Goal: Task Accomplishment & Management: Use online tool/utility

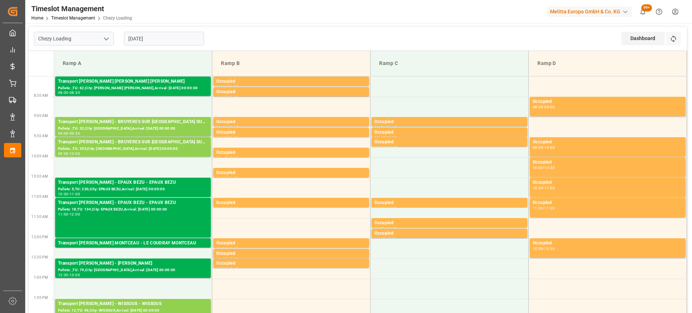
click at [163, 38] on input "[DATE]" at bounding box center [164, 39] width 80 height 14
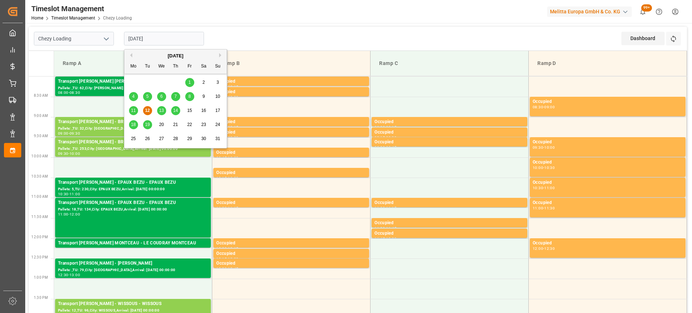
click at [163, 109] on span "13" at bounding box center [161, 110] width 5 height 5
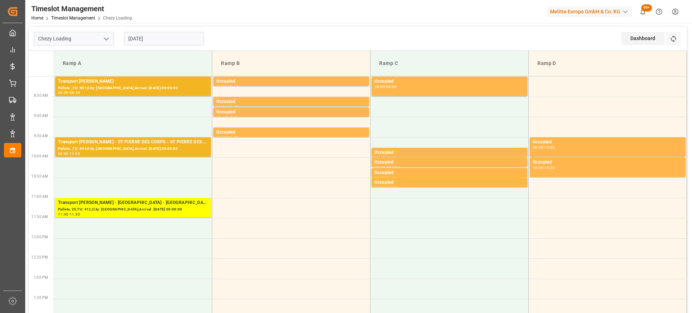
click at [177, 36] on input "[DATE]" at bounding box center [164, 39] width 80 height 14
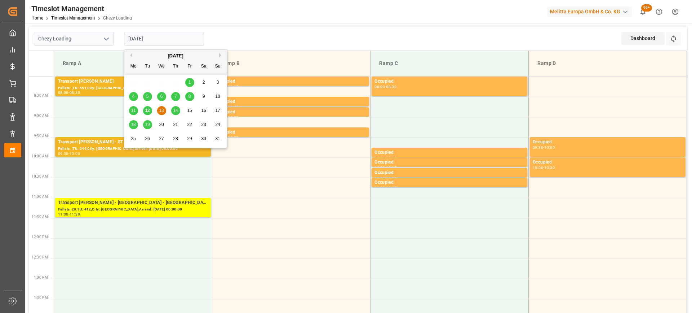
click at [147, 112] on span "12" at bounding box center [147, 110] width 5 height 5
type input "[DATE]"
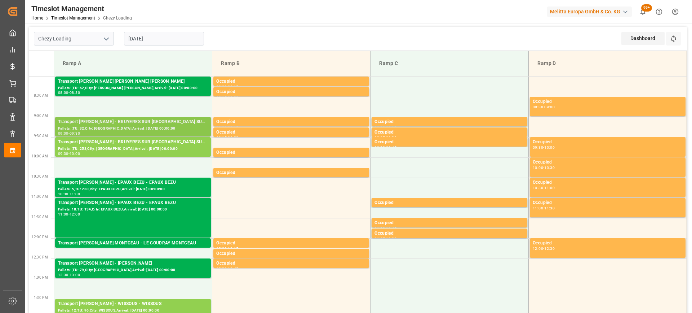
click at [151, 123] on div "Transport [PERSON_NAME] - BRUYERES SUR [GEOGRAPHIC_DATA] SUR [GEOGRAPHIC_DATA]" at bounding box center [133, 121] width 150 height 7
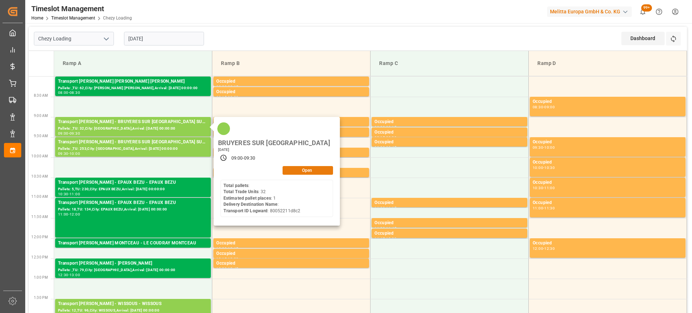
click at [310, 166] on button "Open" at bounding box center [308, 170] width 50 height 9
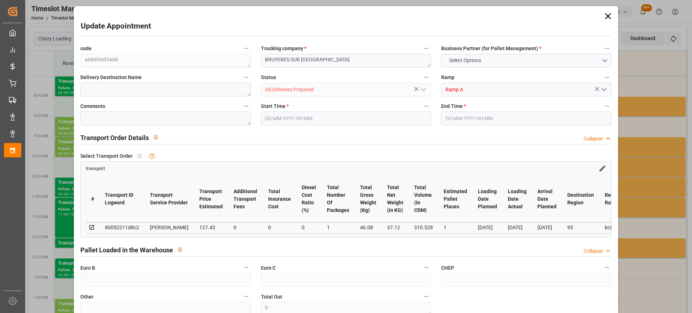
type input "1"
type input "127.43"
type input "0"
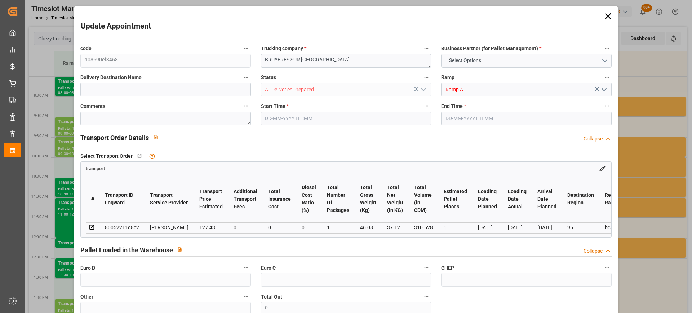
type input "122.2691"
type input "-5.1609"
type input "1"
type input "37.12"
type input "69.08"
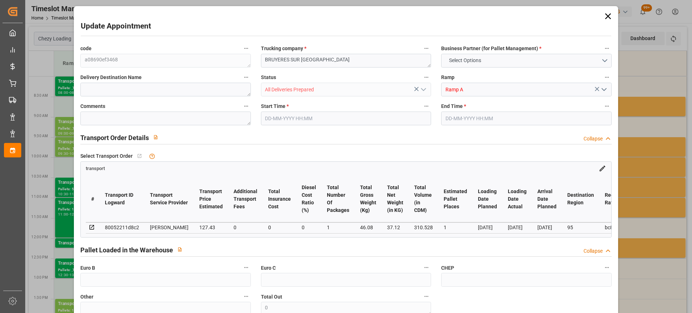
type input "310.528"
type input "95"
type input "0"
type input "32"
type input "1"
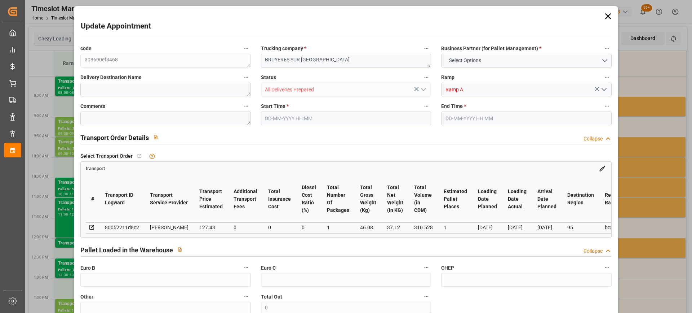
type input "101"
type input "46.08"
type input "0"
type input "4710.8598"
type input "0"
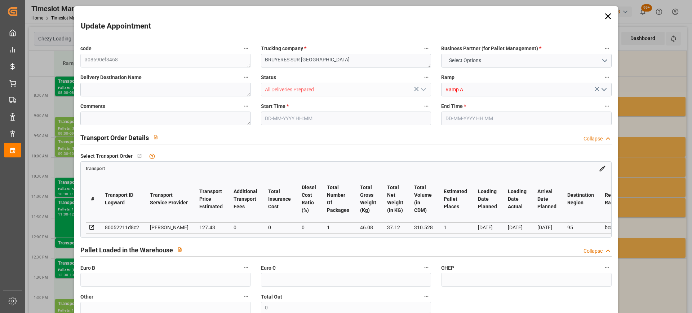
type input "0"
type input "21"
type input "35"
type input "12-08-2025 09:00"
type input "12-08-2025 09:30"
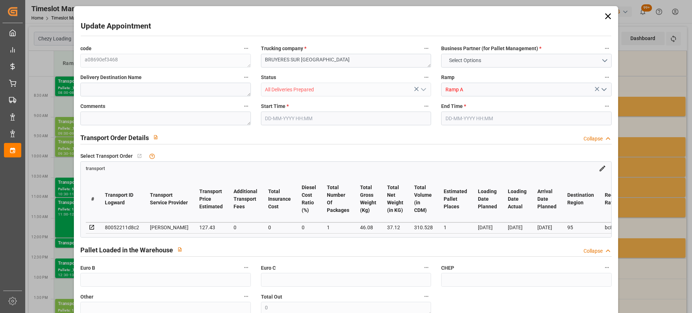
type input "08-08-2025 15:32"
type input "08-08-2025 12:13"
type input "14-08-2025"
type input "13-08-2025"
type input "12-08-2025"
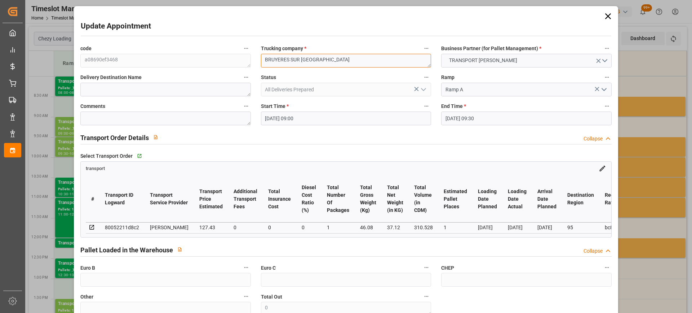
click at [264, 61] on textarea "BRUYERES SUR OISE" at bounding box center [346, 61] width 170 height 14
drag, startPoint x: 292, startPoint y: 59, endPoint x: 241, endPoint y: 69, distance: 51.9
click at [241, 69] on div "code a08690ef3468 Trucking company * sortie 6132/BRUYERES SUR OISE Business Par…" at bounding box center [345, 218] width 541 height 355
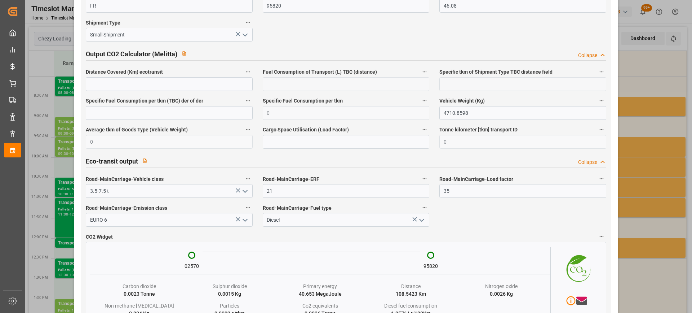
scroll to position [1208, 0]
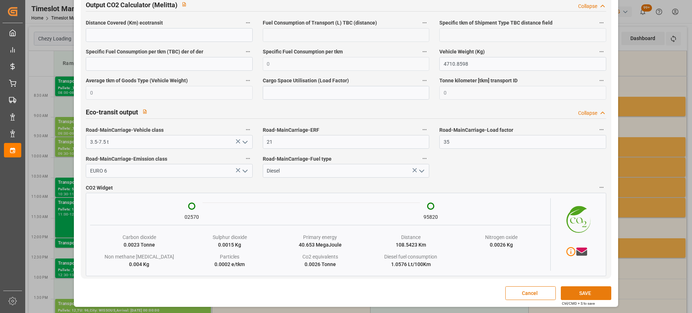
type textarea "sortie 6132/BRUYERES SUR OISE"
click at [590, 290] on button "SAVE" at bounding box center [586, 293] width 50 height 14
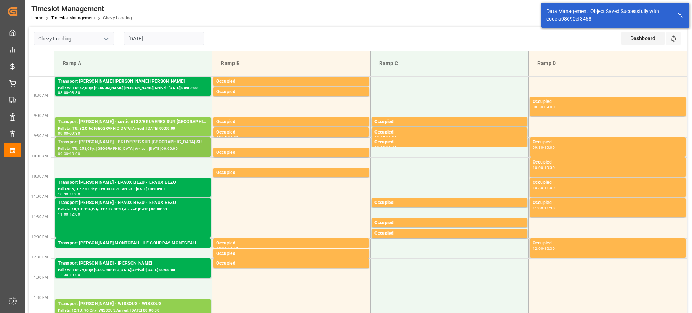
click at [156, 146] on div "Pallets: ,TU: 253,City: BRUYERES SUR OISE,Arrival: 2025-08-14 00:00:00" at bounding box center [133, 149] width 150 height 6
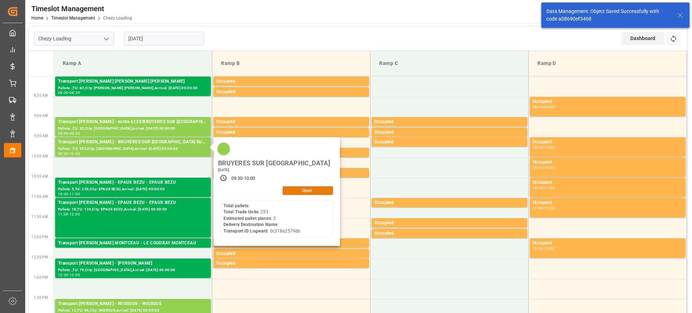
click at [316, 186] on button "Open" at bounding box center [308, 190] width 50 height 9
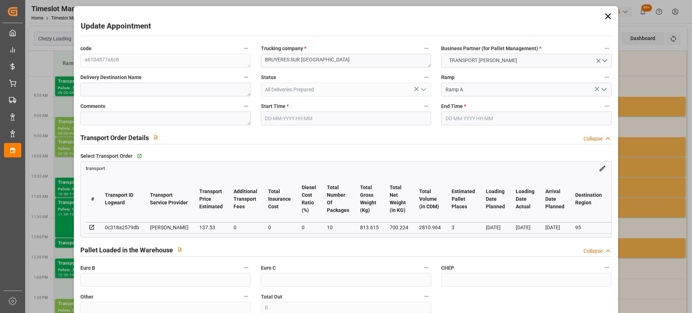
type input "3"
type input "137.53"
type input "0"
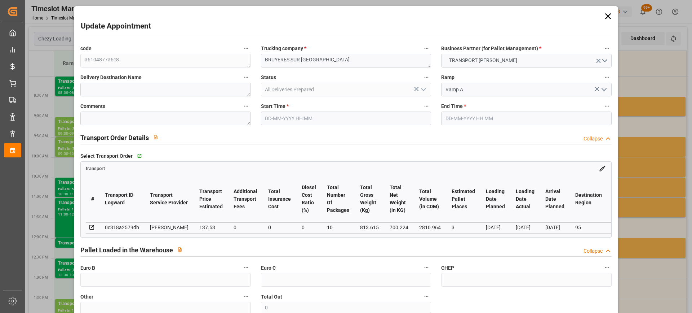
type input "131.96"
type input "-5.57"
type input "10"
type input "700.224"
type input "1043.615"
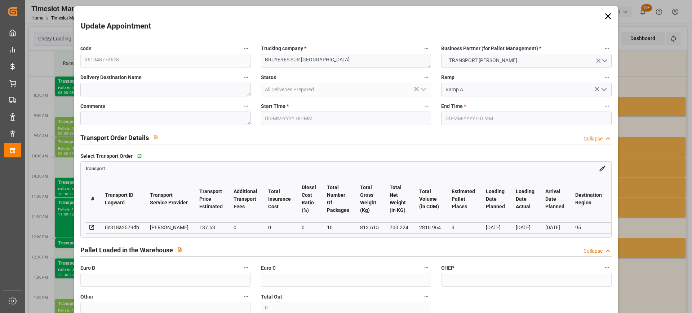
type input "2810.964"
type input "95"
type input "0"
type input "253"
type input "10"
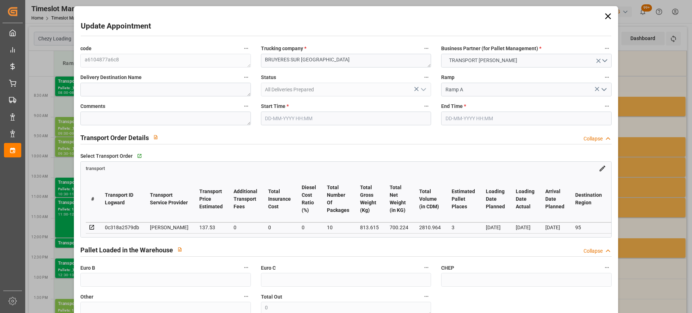
type input "101"
type input "813.615"
type input "0"
type input "4710.8598"
type input "0"
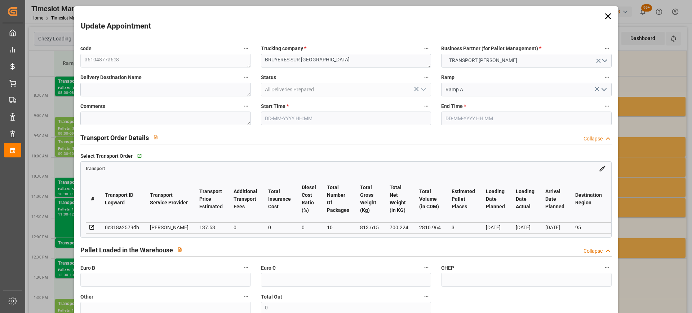
type input "0"
type input "21"
type input "35"
type input "12-08-2025 09:30"
type input "12-08-2025 10:00"
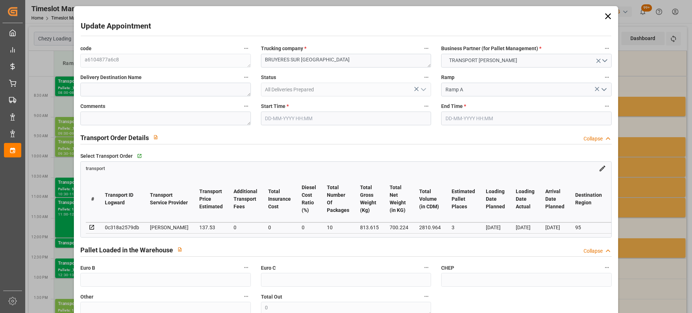
type input "08-08-2025 10:04"
type input "07-08-2025 11:48"
type input "14-08-2025"
type input "13-08-2025"
type input "12-08-2025"
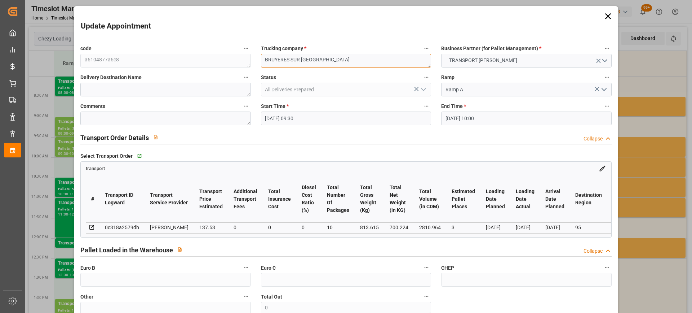
paste textarea "sortie 6132/"
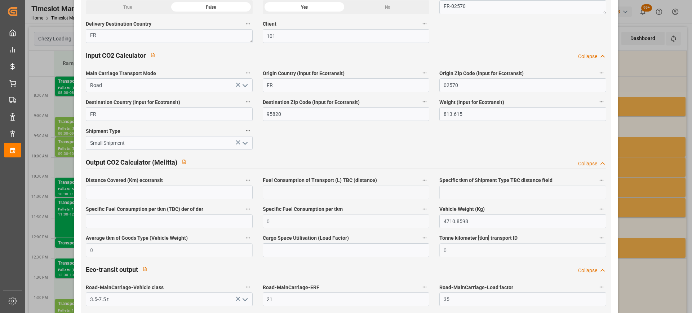
scroll to position [1190, 0]
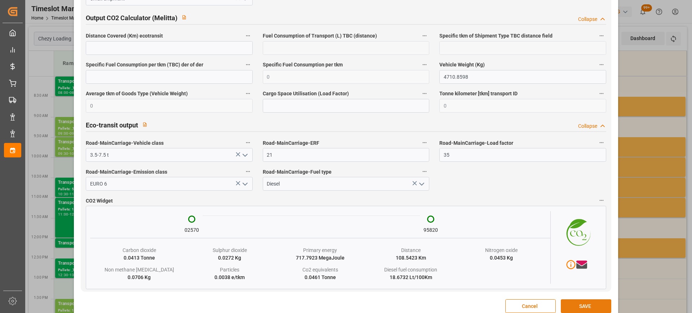
type textarea "sortie 6132/BRUYERES SUR OISE"
click at [584, 305] on button "SAVE" at bounding box center [586, 306] width 50 height 14
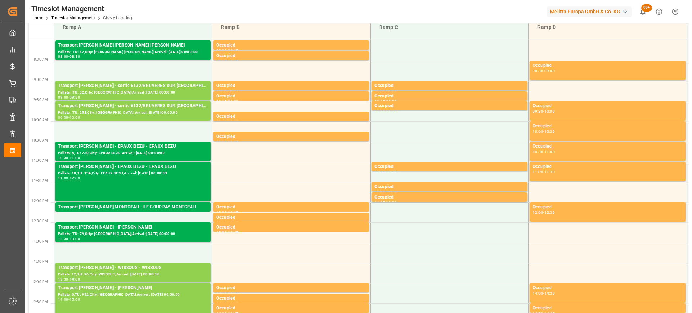
scroll to position [0, 0]
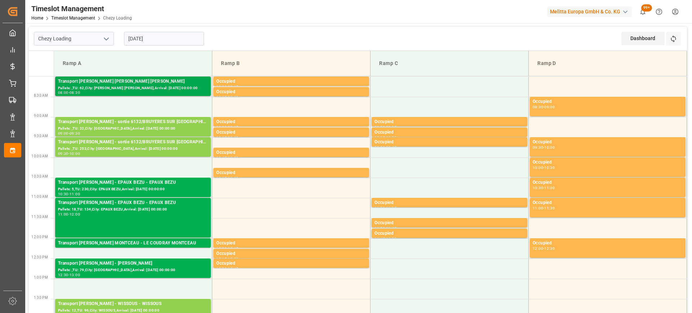
click at [153, 81] on div "Transport Delisle - MITRY MORY - MITRY MORY" at bounding box center [133, 81] width 150 height 7
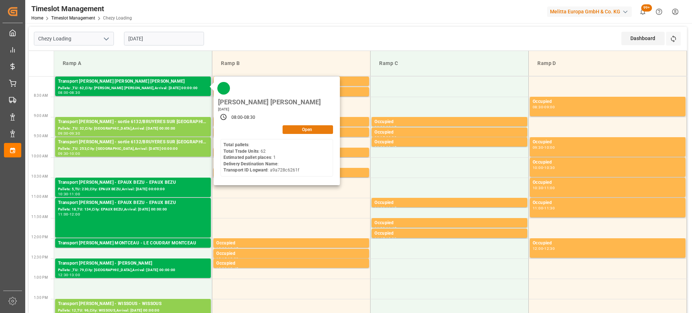
click at [294, 125] on button "Open" at bounding box center [308, 129] width 50 height 9
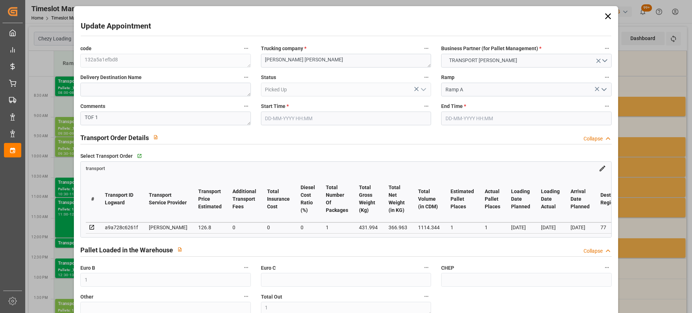
type input "1"
type input "126.8"
type input "0"
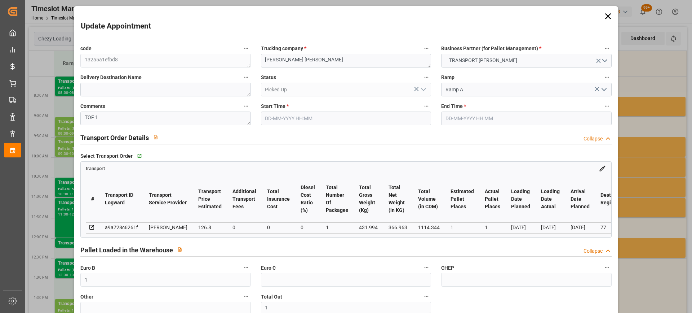
type input "0"
type input "121.6646"
type input "-5.1354"
type input "1"
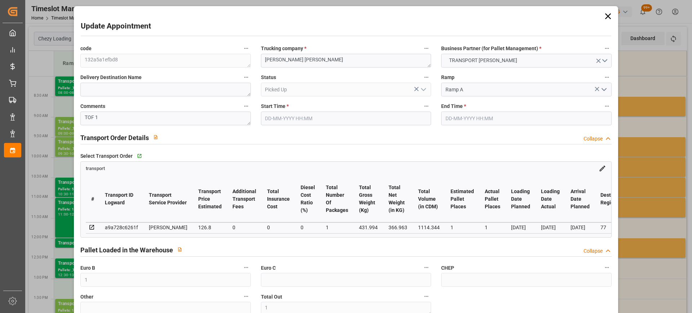
type input "366.963"
type input "454.994"
type input "1114.344"
type input "77"
type input "0"
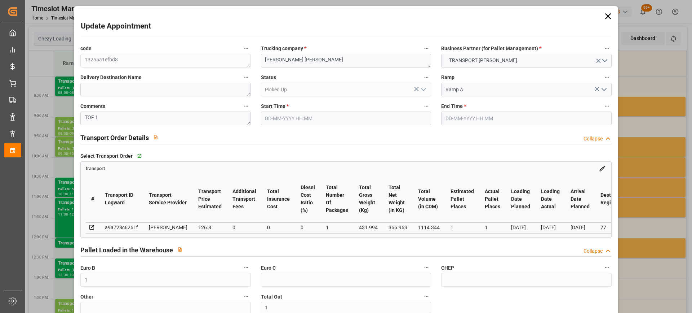
type input "62"
type input "1"
type input "101"
type input "431.994"
type input "0"
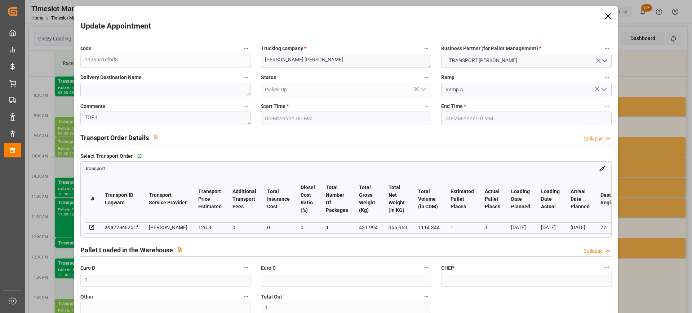
type input "4710.8598"
type input "0"
type input "21"
type input "35"
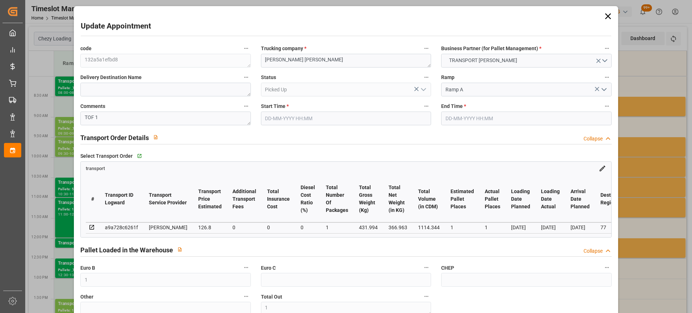
type input "12-08-2025 08:00"
type input "12-08-2025 08:30"
type input "07-08-2025 15:42"
type input "07-08-2025 11:47"
type input "13-08-2025"
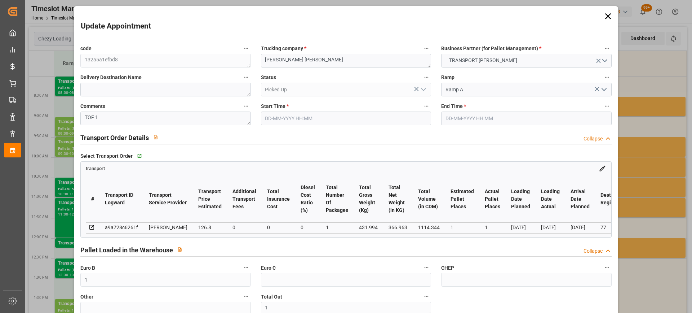
type input "12-08-2025"
click at [263, 60] on textarea "MITRY MORY" at bounding box center [346, 61] width 170 height 14
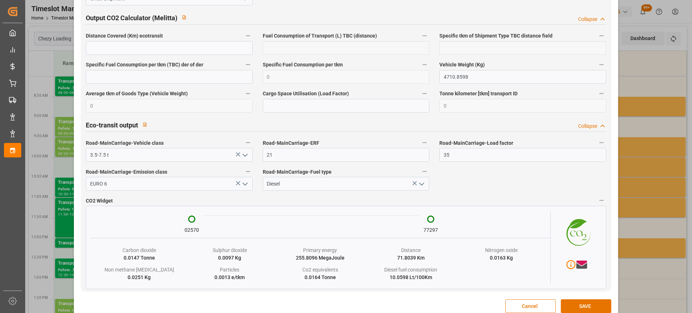
scroll to position [1208, 0]
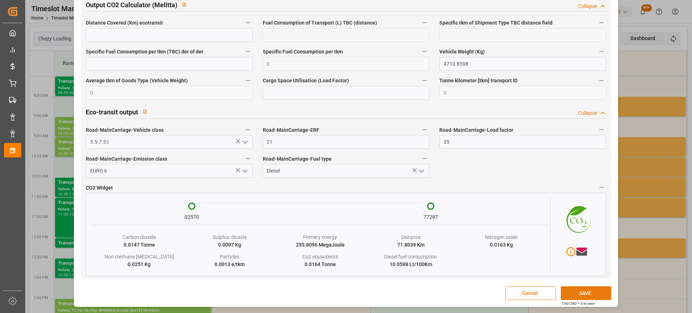
type textarea "6218/MITRY MORY"
click at [593, 293] on button "SAVE" at bounding box center [586, 293] width 50 height 14
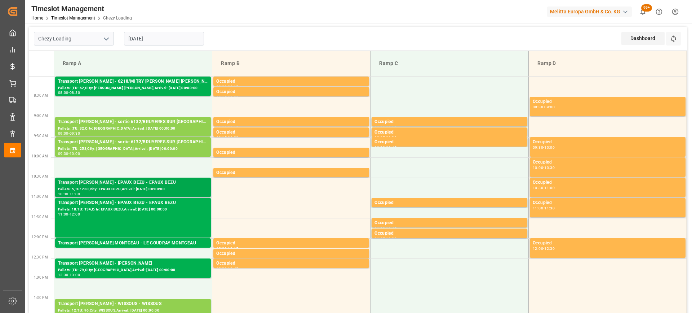
click at [152, 185] on div "Transport Delisle - EPAUX BEZU - EPAUX BEZU" at bounding box center [133, 182] width 150 height 7
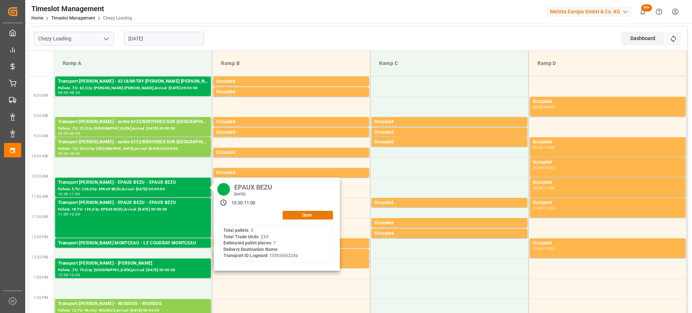
click at [311, 215] on button "Open" at bounding box center [308, 215] width 50 height 9
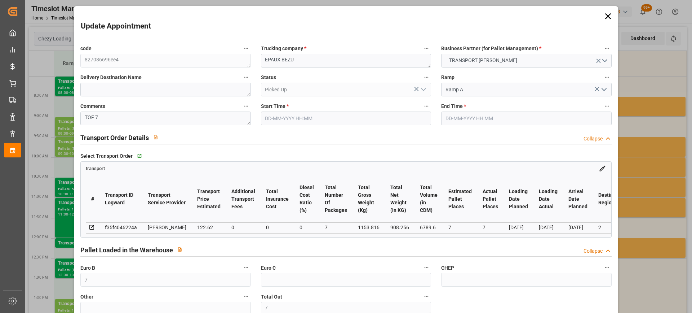
type input "12-08-2025 10:30"
type input "12-08-2025 11:00"
type input "08-08-2025 15:29"
type input "08-08-2025 12:10"
type input "13-08-2025"
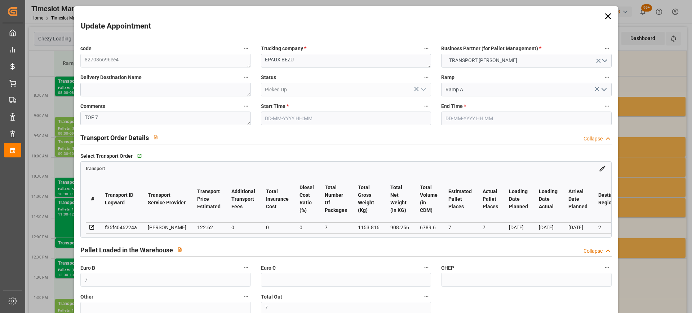
type input "12-08-2025"
click at [265, 63] on textarea "EPAUX BEZU" at bounding box center [346, 61] width 170 height 14
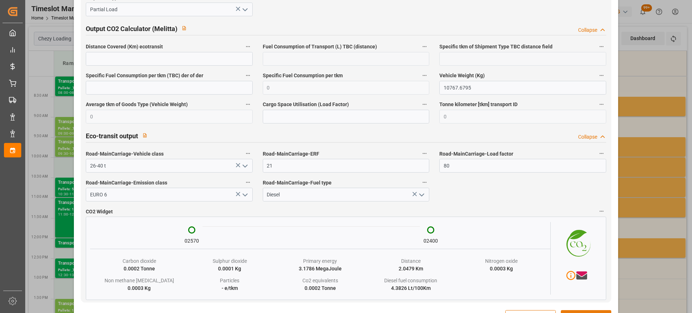
scroll to position [1219, 0]
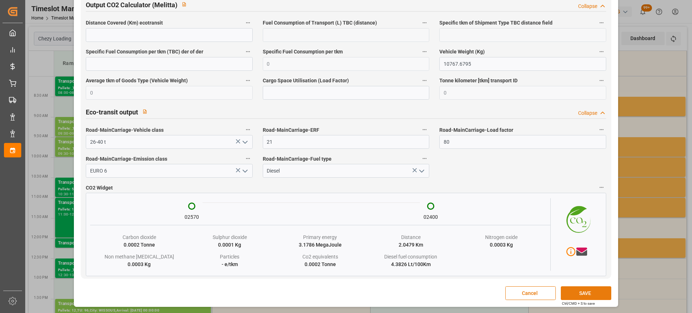
type textarea "4537/EPAUX BEZU"
click at [586, 293] on button "SAVE" at bounding box center [586, 293] width 50 height 14
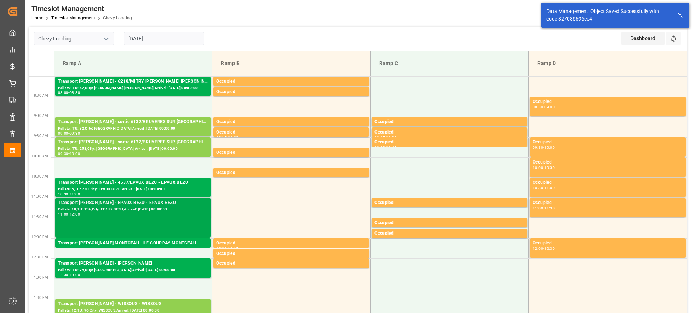
click at [131, 212] on div "Pallets: 18,TU: 134,City: EPAUX BEZU,Arrival: 2025-08-13 00:00:00" at bounding box center [133, 209] width 150 height 6
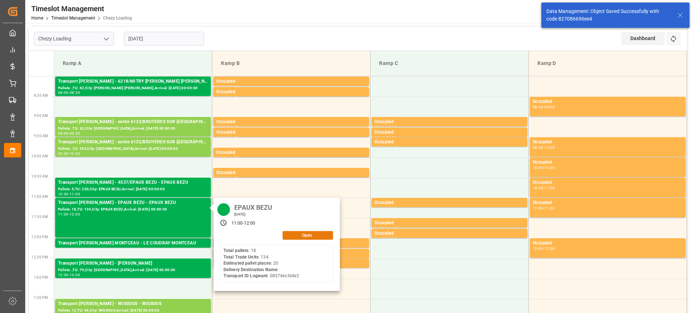
click at [309, 232] on button "Open" at bounding box center [308, 235] width 50 height 9
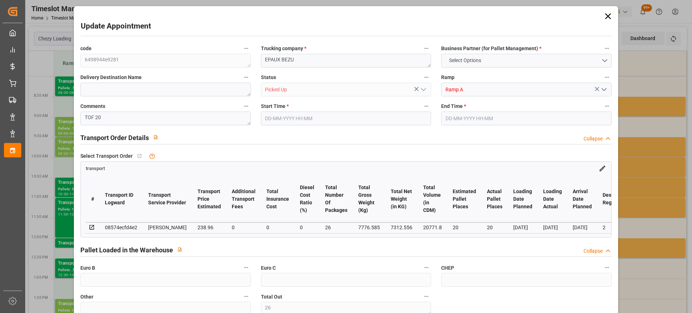
type input "26"
type input "20"
type input "238.96"
type input "0"
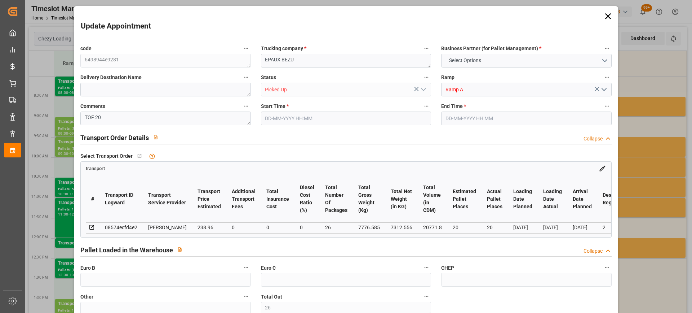
type input "0"
type input "229.2821"
type input "-9.6779"
type input "26"
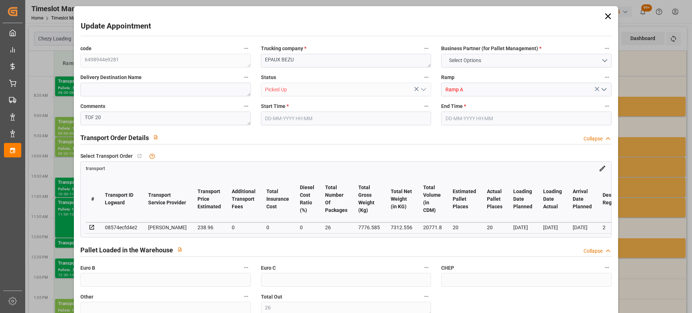
type input "7312.556"
type input "8833.506"
type input "20771.8"
type input "2"
type input "18"
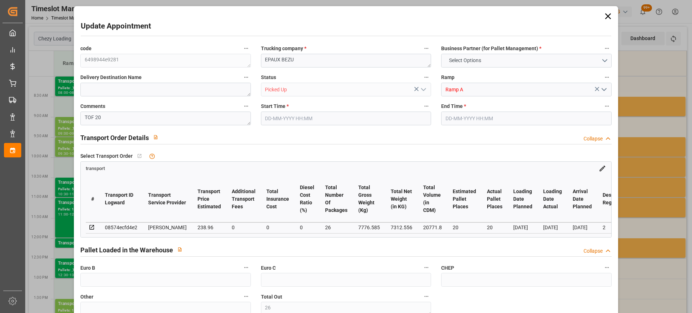
type input "134"
type input "26"
type input "101"
type input "7776.585"
type input "0"
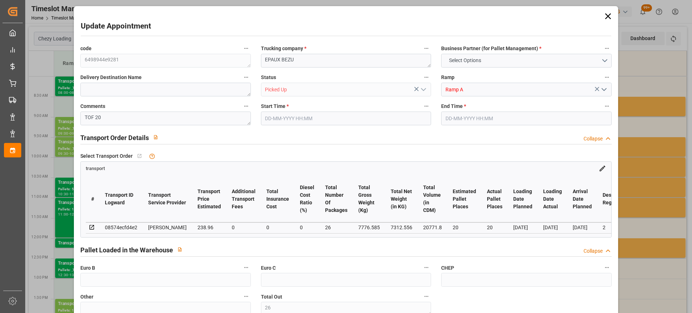
type input "10767.6795"
type input "0"
type input "21"
type input "80"
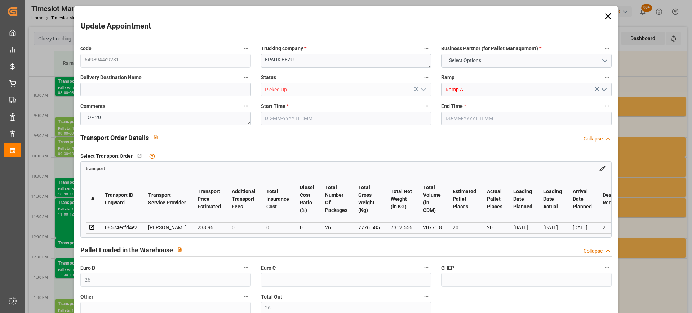
type input "12-08-2025 11:00"
type input "12-08-2025 12:00"
type input "08-08-2025 10:01"
type input "07-08-2025 11:45"
type input "13-08-2025"
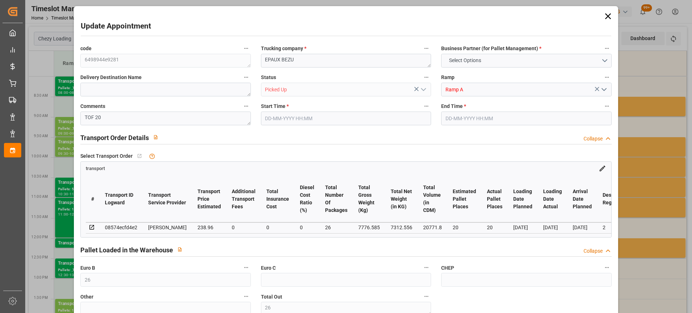
type input "12-08-2025"
click at [264, 61] on textarea "EPAUX BEZU" at bounding box center [346, 61] width 170 height 14
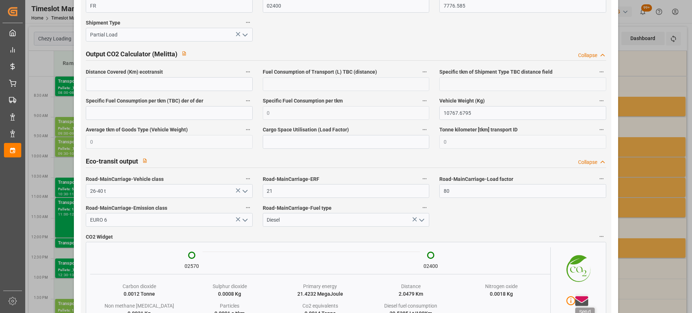
scroll to position [1208, 0]
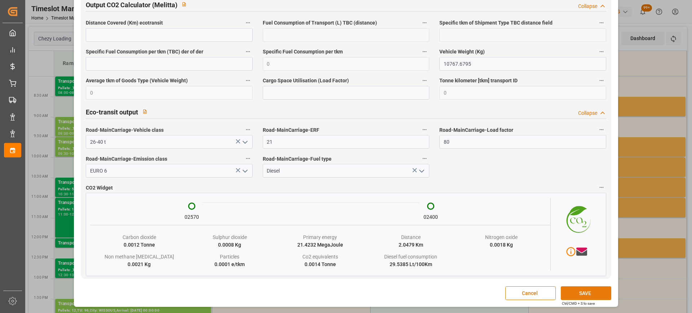
type textarea "4537/EPAUX BEZU"
click at [594, 291] on button "SAVE" at bounding box center [586, 293] width 50 height 14
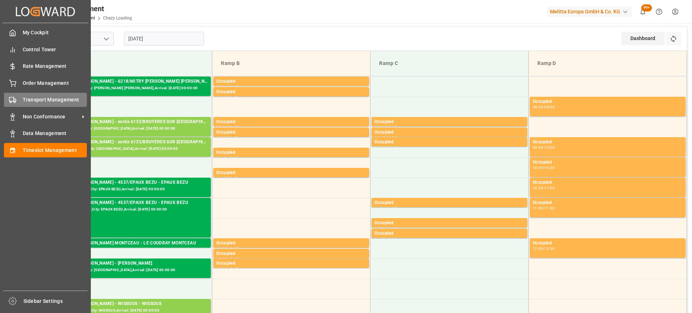
click at [10, 100] on icon at bounding box center [12, 99] width 7 height 7
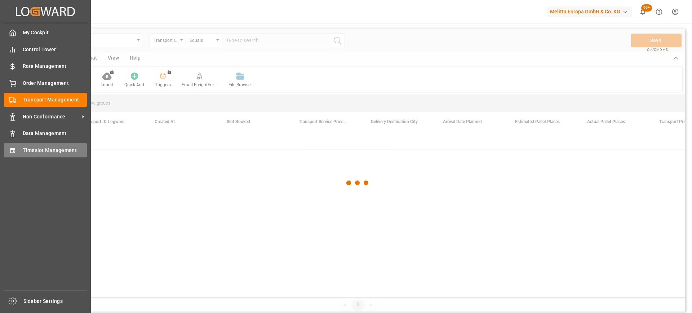
click at [47, 151] on span "Timeslot Management" at bounding box center [55, 150] width 65 height 8
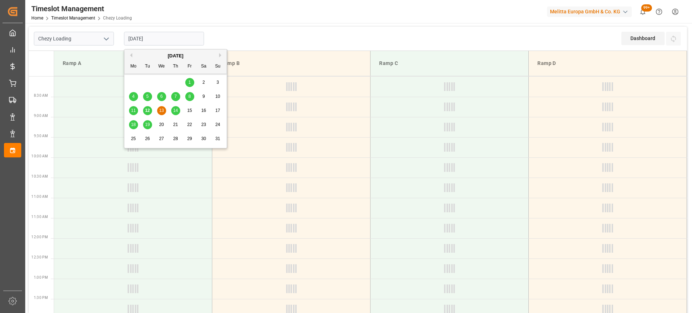
click at [164, 40] on input "13-08-2025" at bounding box center [164, 39] width 80 height 14
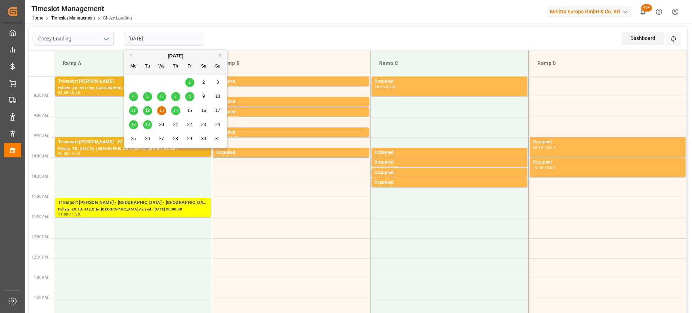
click at [146, 111] on span "12" at bounding box center [147, 110] width 5 height 5
type input "12-08-2025"
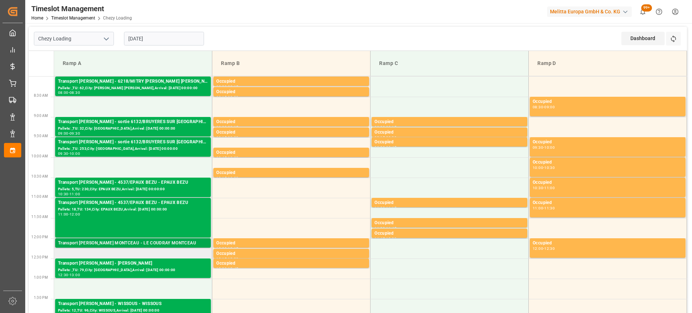
click at [130, 246] on div "Transport Delisle - LE COUDRAY MONTCEAU - LE COUDRAY MONTCEAU" at bounding box center [133, 242] width 150 height 7
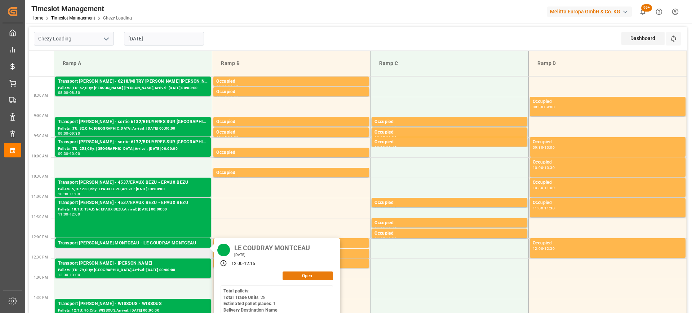
click at [305, 273] on button "Open" at bounding box center [308, 275] width 50 height 9
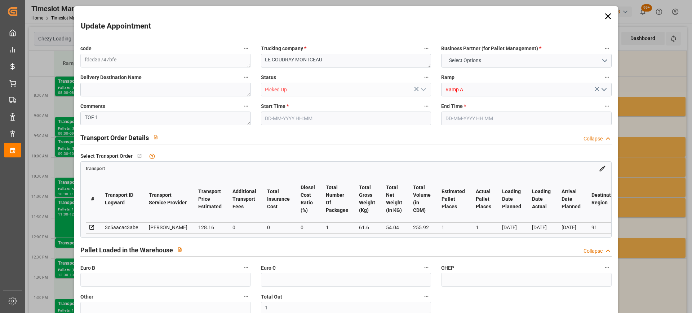
type input "1"
type input "128.16"
type input "0"
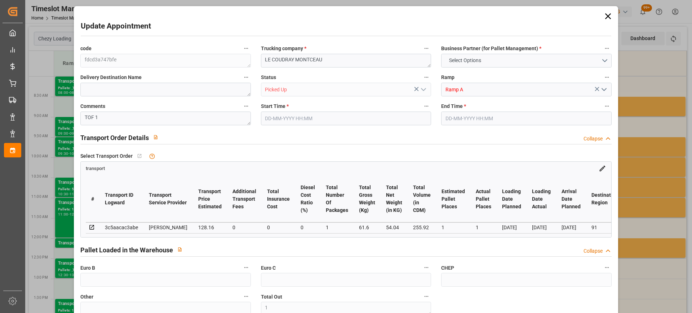
type input "0"
type input "122.9695"
type input "-5.1905"
type input "1"
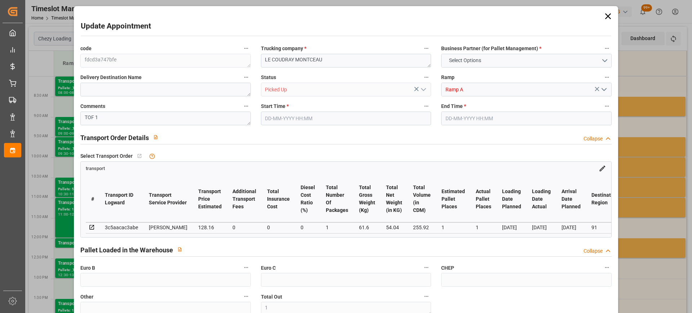
type input "54.04"
type input "84.6"
type input "255.92"
type input "91"
type input "0"
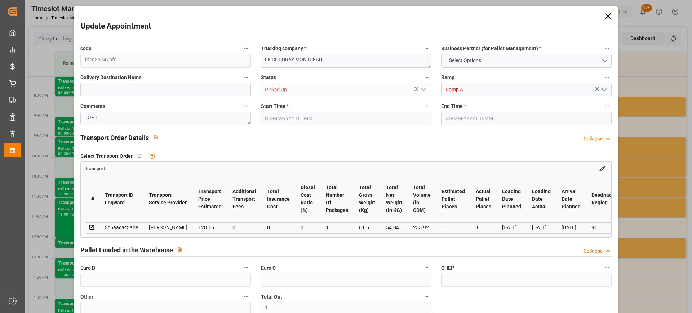
type input "28"
type input "1"
type input "101"
type input "61.6"
type input "0"
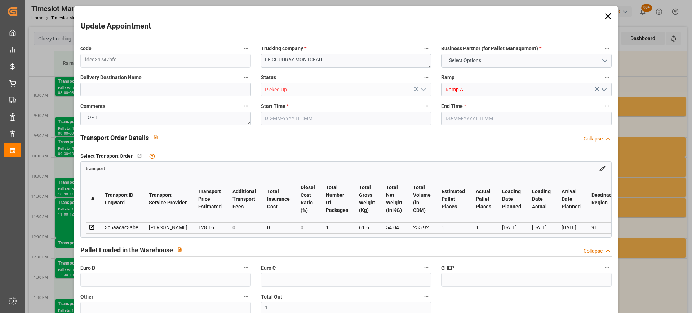
type input "4710.8598"
type input "0"
type input "21"
type input "35"
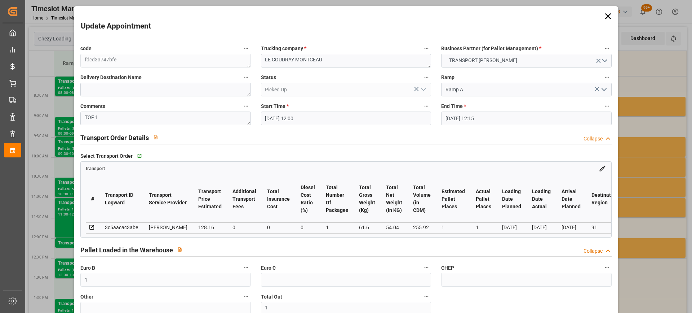
type input "12-08-2025 12:00"
type input "12-08-2025 12:15"
type input "05-08-2025 14:25"
type input "05-08-2025 12:11"
type input "[DATE]"
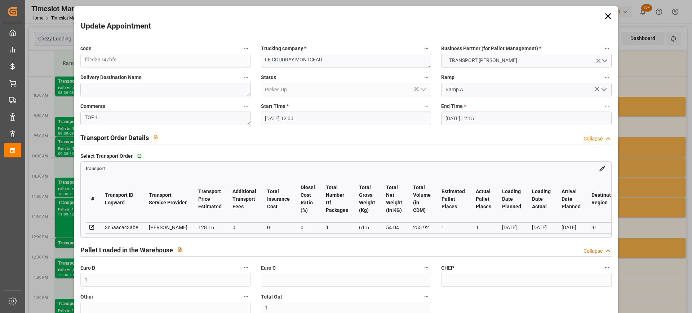
type input "08-08-2025"
drag, startPoint x: 262, startPoint y: 60, endPoint x: 269, endPoint y: 95, distance: 35.9
click at [262, 61] on textarea "LE COUDRAY MONTCEAU" at bounding box center [346, 61] width 170 height 14
drag, startPoint x: 291, startPoint y: 59, endPoint x: 240, endPoint y: 68, distance: 52.2
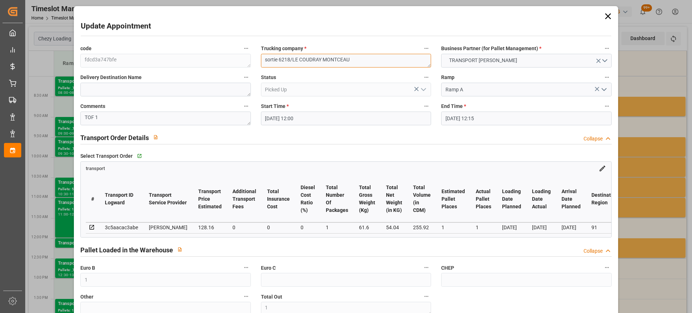
click at [240, 68] on div "code fdcd3a747bfe Trucking company * sortie 6218/LE COUDRAY MONTCEAU Business P…" at bounding box center [345, 218] width 541 height 355
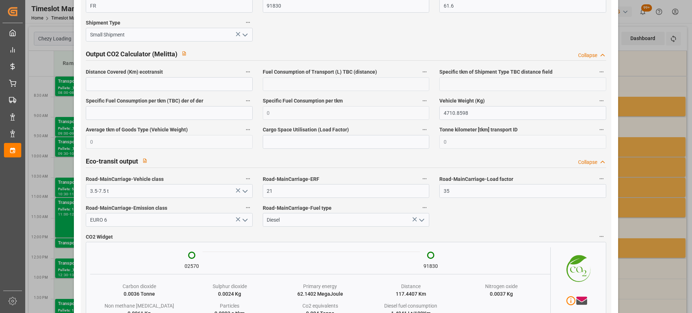
scroll to position [1208, 0]
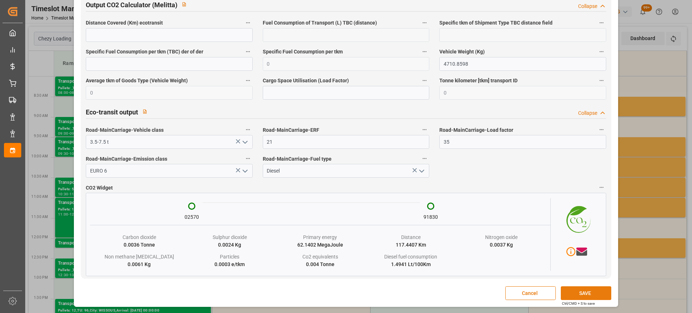
type textarea "sortie 6218/LE COUDRAY MONTCEAU"
click at [584, 295] on button "SAVE" at bounding box center [586, 293] width 50 height 14
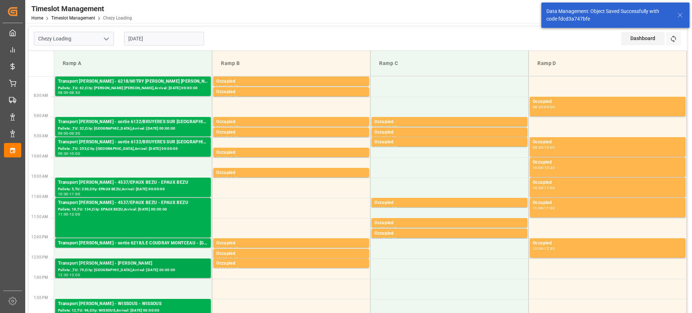
click at [128, 263] on div "Transport Delisle - LOMME - LOMME" at bounding box center [133, 263] width 150 height 7
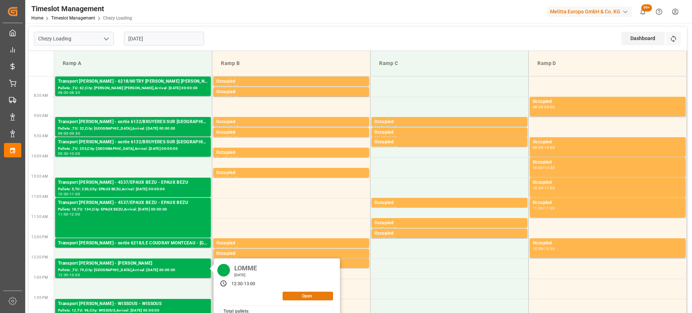
click at [317, 295] on button "Open" at bounding box center [308, 295] width 50 height 9
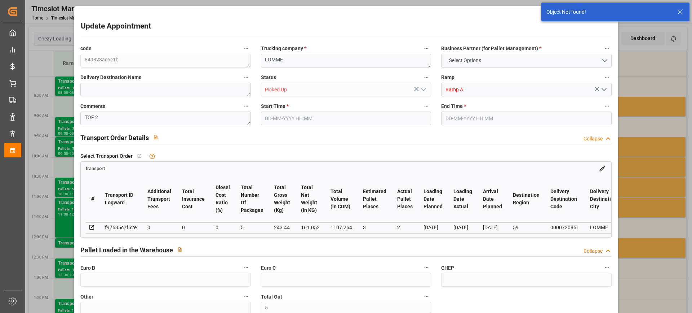
type input "5"
type input "1"
type input "128.16"
type input "0"
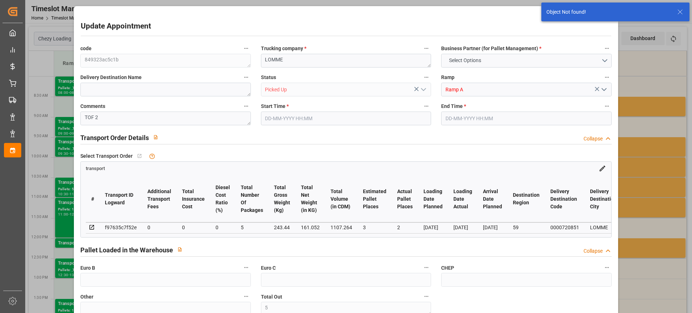
type input "0"
type input "122.9695"
type input "-5.1905"
type input "1"
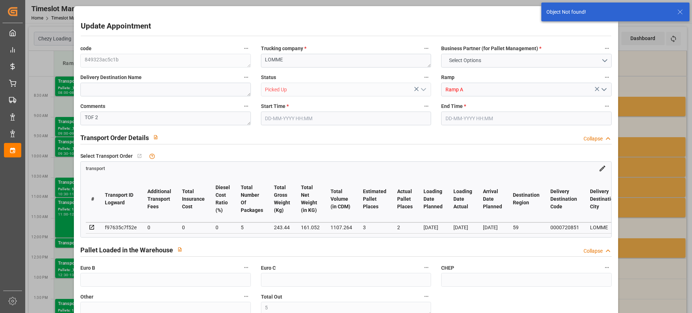
type input "54.04"
type input "84.6"
type input "255.92"
type input "91"
type input "0"
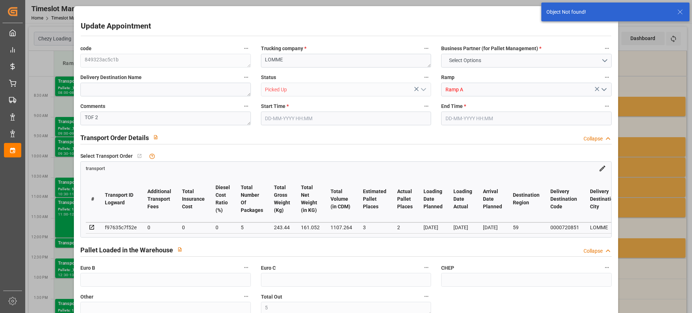
type input "28"
type input "1"
type input "101"
type input "61.6"
type input "0"
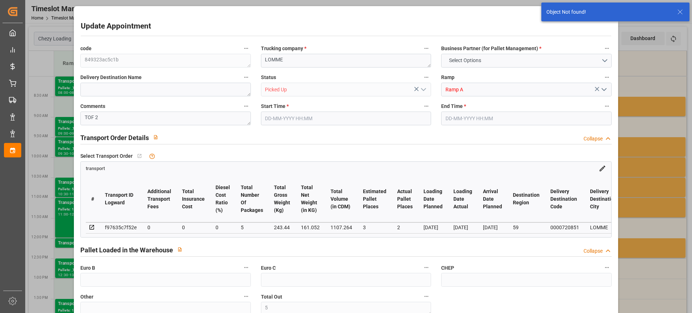
type input "4710.8598"
type input "0"
type input "21"
type input "35"
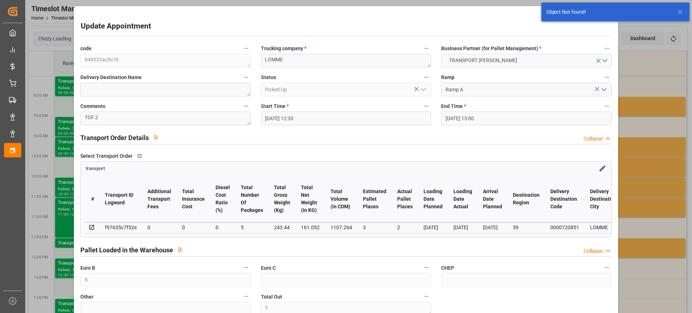
type input "12-08-2025 12:30"
type input "12-08-2025 13:00"
type input "07-08-2025 15:41"
type input "05-08-2025 12:11"
paste textarea "sortie 6218/"
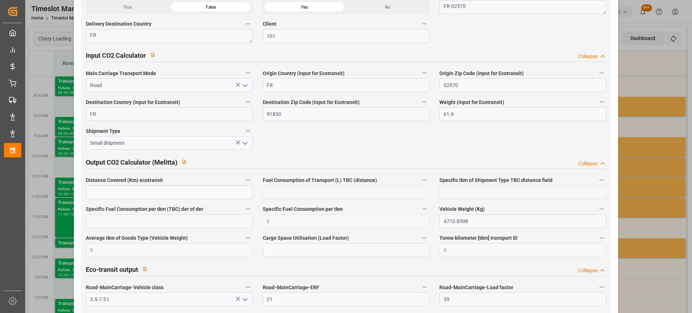
scroll to position [1190, 0]
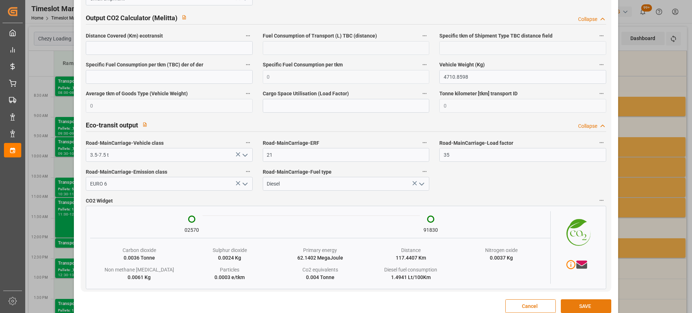
click at [581, 309] on button "SAVE" at bounding box center [586, 306] width 50 height 14
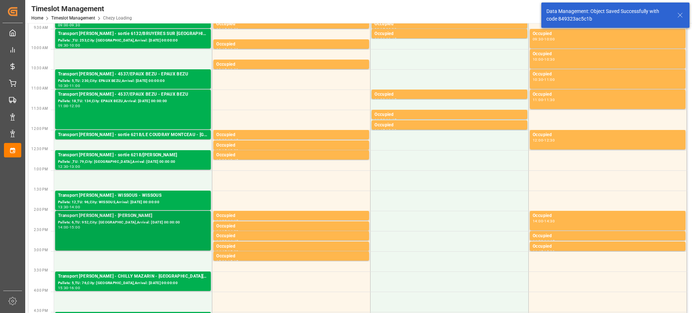
scroll to position [144, 0]
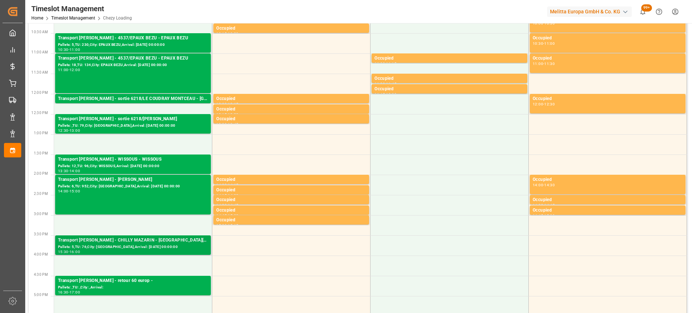
click at [149, 241] on div "Transport Delisle - CHILLY MAZARIN - CHILLY MAZARIN" at bounding box center [133, 240] width 150 height 7
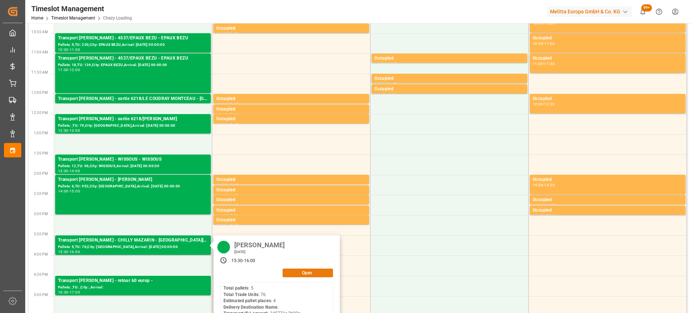
click at [301, 273] on button "Open" at bounding box center [308, 272] width 50 height 9
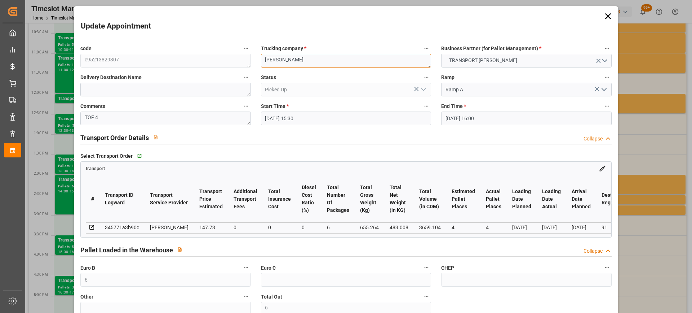
paste textarea "sortie 6218/"
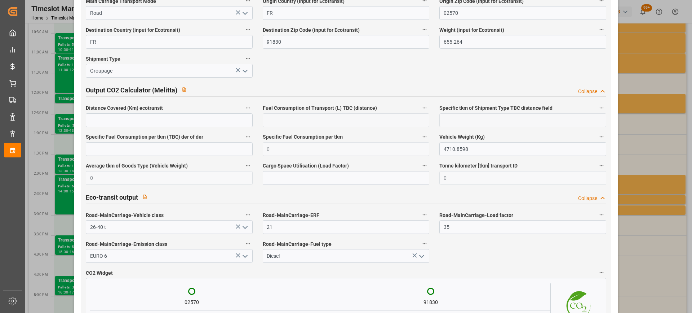
scroll to position [1208, 0]
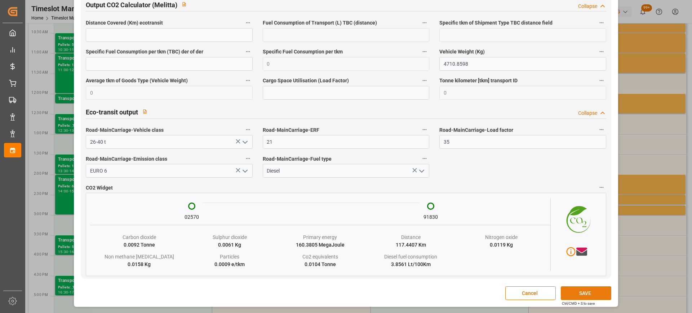
click at [583, 295] on button "SAVE" at bounding box center [586, 293] width 50 height 14
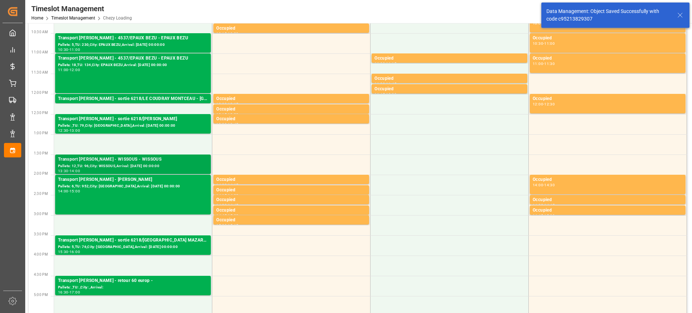
click at [153, 164] on div "Pallets: 12,TU: 96,City: WISSOUS,Arrival: 2025-08-13 00:00:00" at bounding box center [133, 166] width 150 height 6
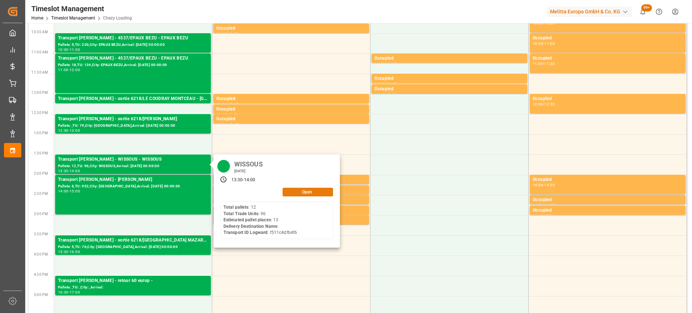
click at [299, 190] on button "Open" at bounding box center [308, 191] width 50 height 9
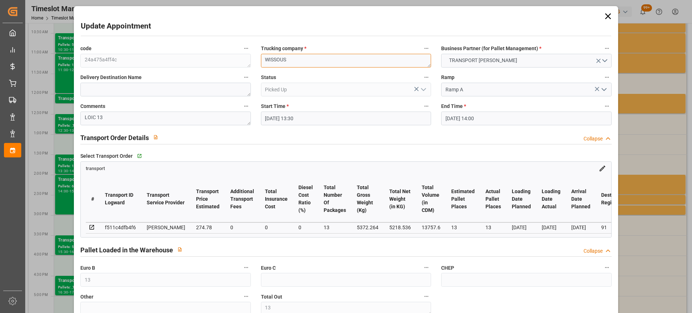
click at [262, 59] on textarea "WISSOUS" at bounding box center [346, 61] width 170 height 14
click at [212, 62] on div "code 24a475a4ff4c Trucking company * 2668/WISSOUS Business Partner (for Pallet …" at bounding box center [345, 218] width 541 height 355
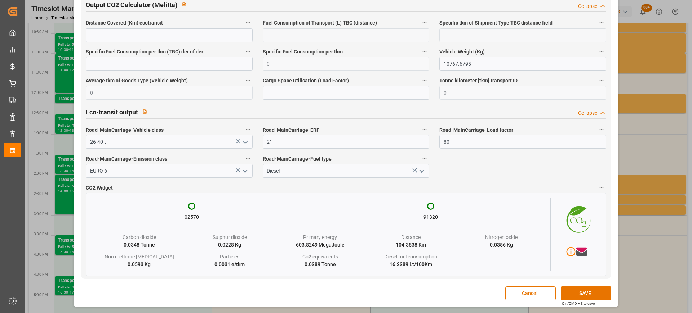
click at [587, 296] on button "SAVE" at bounding box center [586, 293] width 50 height 14
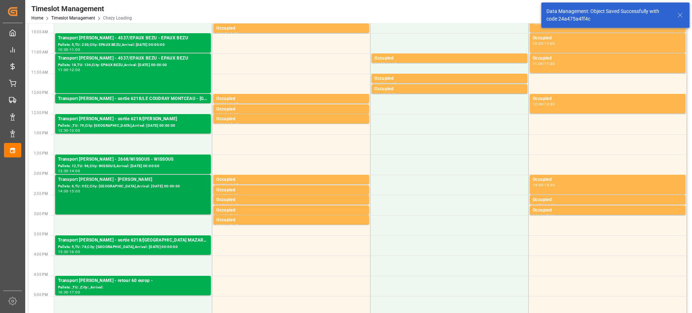
click at [144, 189] on div "Pallets: 6,TU: 952,City: SERRIS,Arrival: 2025-08-13 00:00:00" at bounding box center [133, 186] width 150 height 6
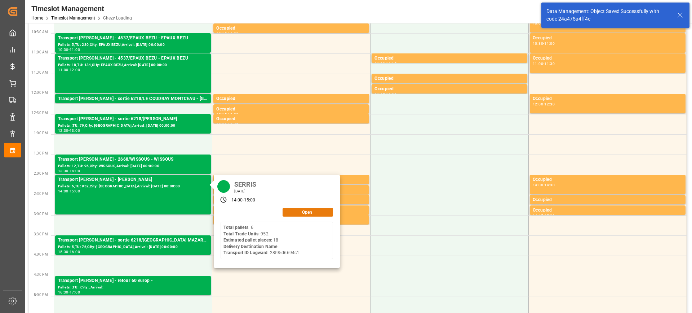
click at [313, 216] on button "Open" at bounding box center [308, 212] width 50 height 9
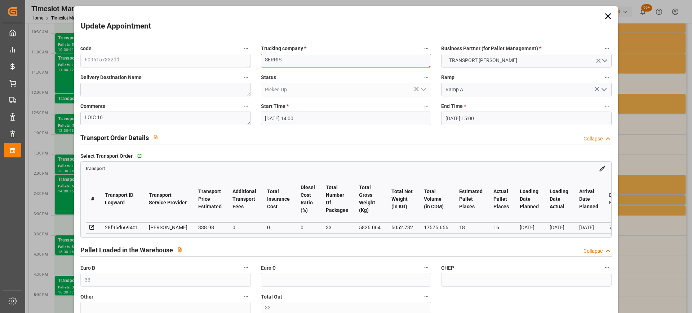
paste textarea "2668/"
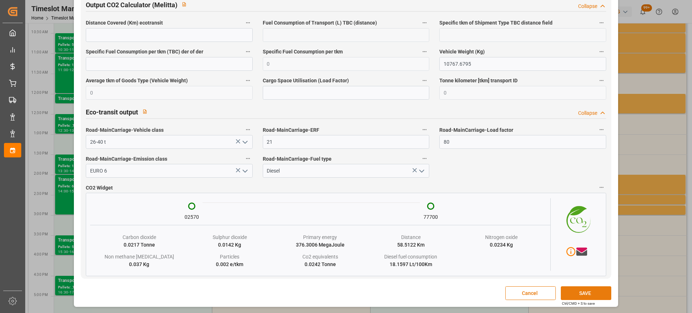
click at [583, 289] on button "SAVE" at bounding box center [586, 293] width 50 height 14
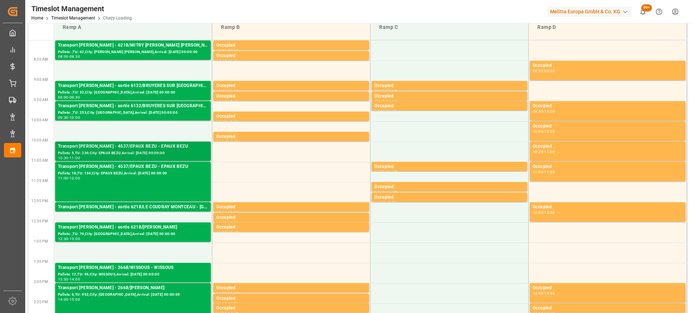
scroll to position [0, 0]
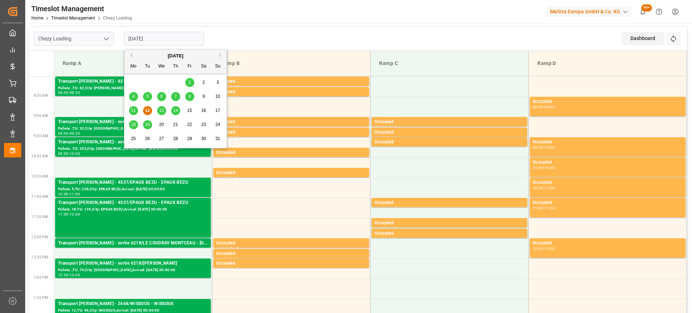
click at [168, 36] on input "12-08-2025" at bounding box center [164, 39] width 80 height 14
click at [162, 108] on span "13" at bounding box center [161, 110] width 5 height 5
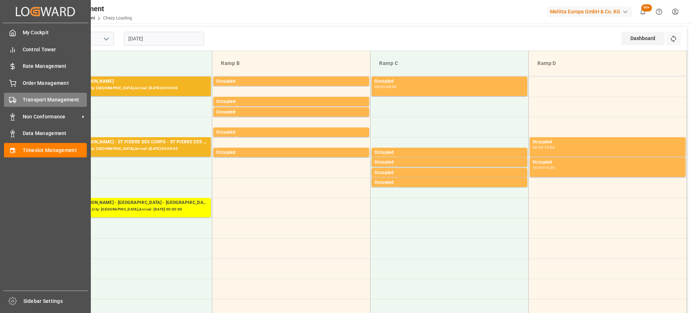
click at [15, 103] on icon at bounding box center [12, 99] width 7 height 7
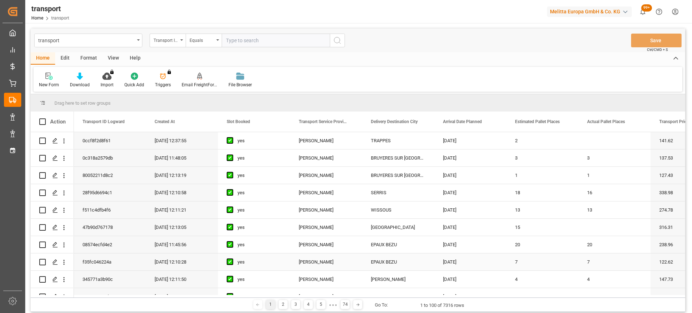
scroll to position [108, 0]
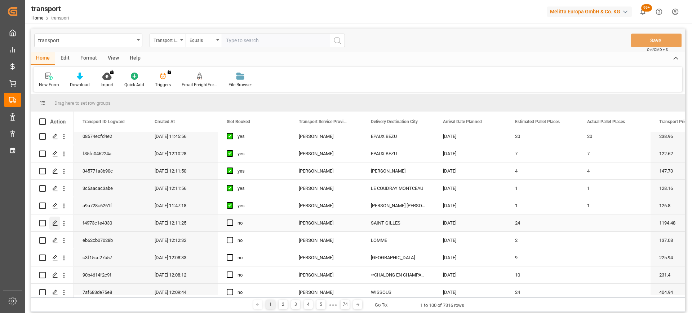
click at [56, 222] on polygon "Press SPACE to select this row." at bounding box center [55, 223] width 4 height 4
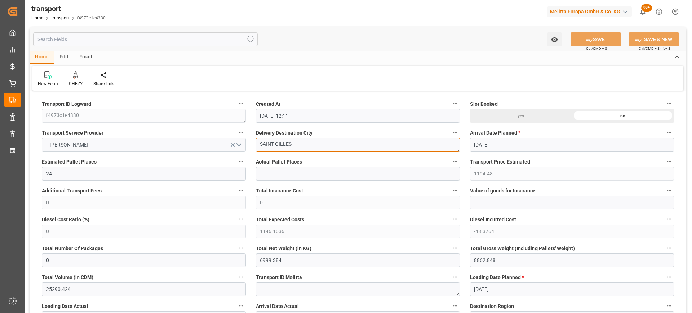
drag, startPoint x: 299, startPoint y: 147, endPoint x: 223, endPoint y: 149, distance: 75.4
click at [74, 78] on icon at bounding box center [75, 78] width 3 height 1
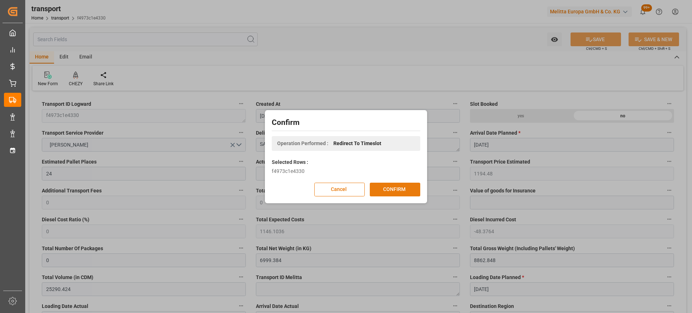
click at [398, 189] on button "CONFIRM" at bounding box center [395, 189] width 50 height 14
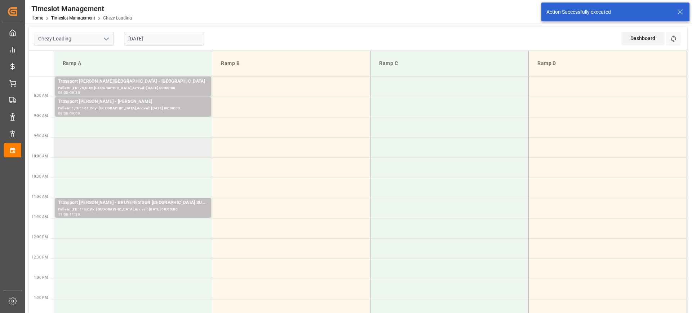
click at [133, 153] on td at bounding box center [133, 147] width 158 height 20
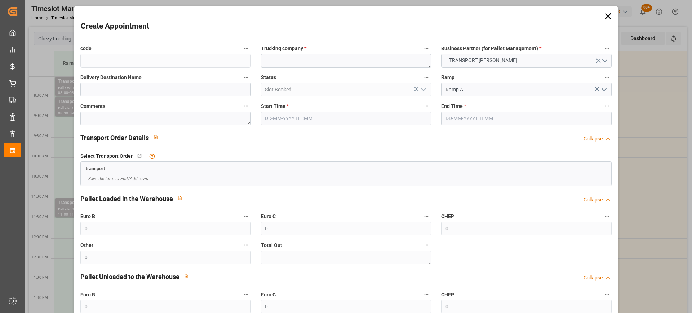
type input "19-08-2025 09:30"
type input "19-08-2025 10:30"
paste textarea "SAINT GILLES"
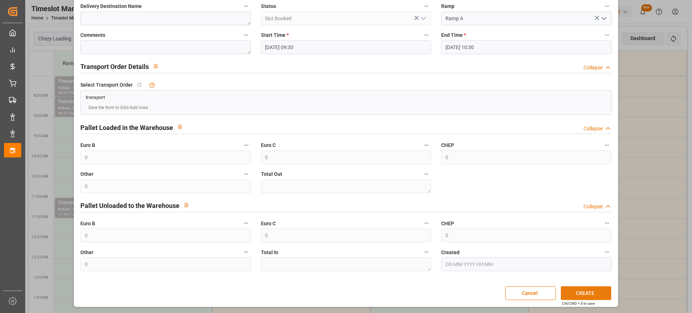
type textarea "SAINT GILLES"
click at [582, 291] on button "CREATE" at bounding box center [586, 293] width 50 height 14
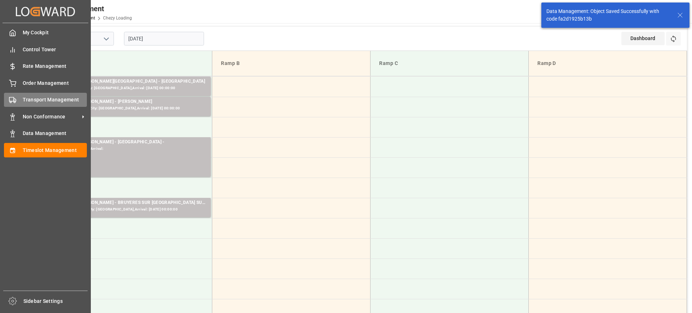
click at [26, 97] on span "Transport Management" at bounding box center [55, 100] width 65 height 8
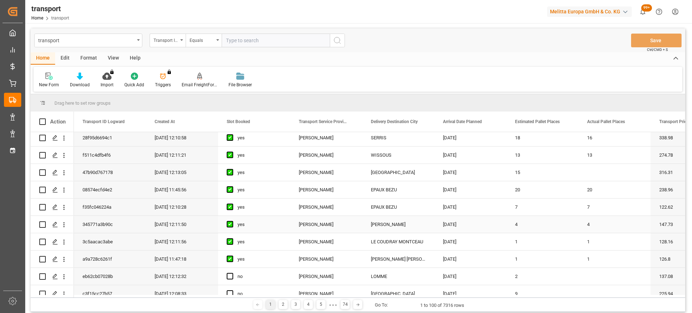
scroll to position [108, 0]
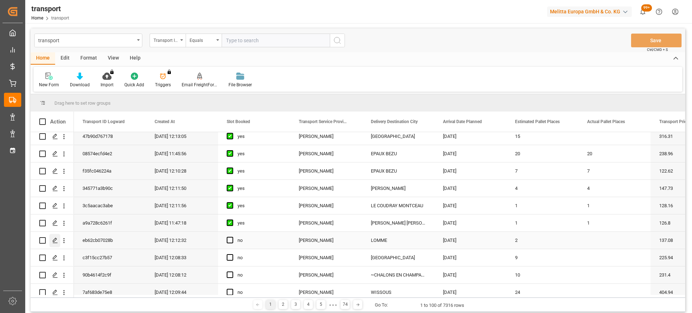
click at [57, 240] on icon "Press SPACE to select this row." at bounding box center [55, 240] width 6 height 6
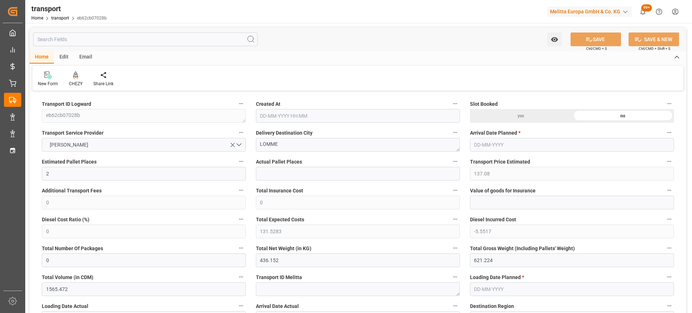
type input "12-08-2025 12:12"
type input "[DATE]"
drag, startPoint x: 289, startPoint y: 147, endPoint x: 209, endPoint y: 147, distance: 79.7
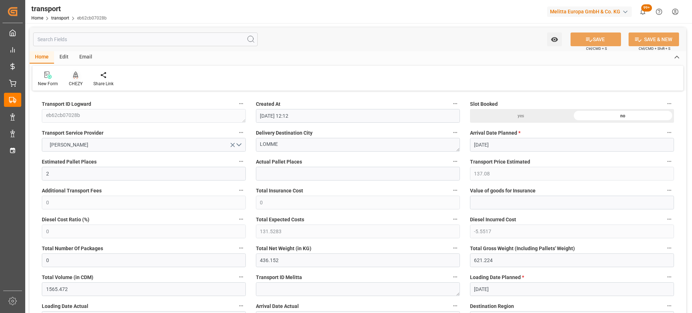
click at [74, 76] on icon at bounding box center [75, 74] width 5 height 6
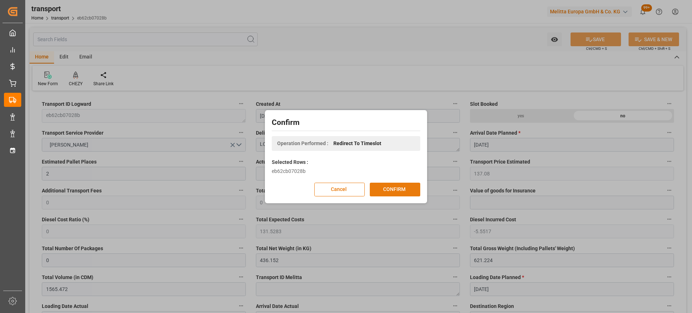
click at [386, 188] on button "CONFIRM" at bounding box center [395, 189] width 50 height 14
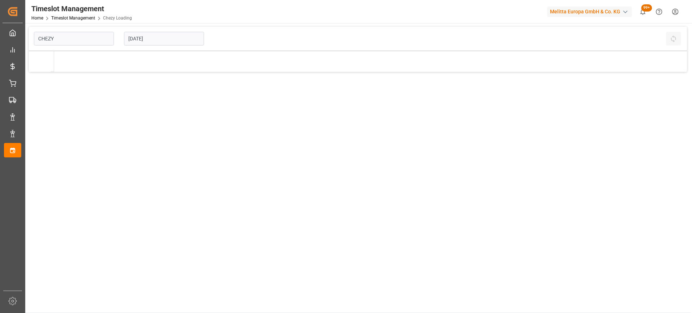
type input "Chezy Loading"
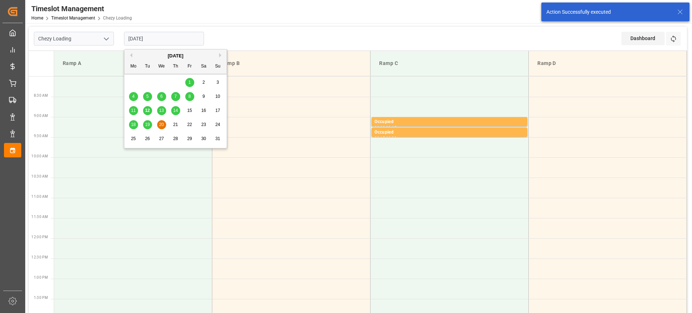
click at [170, 40] on input "[DATE]" at bounding box center [164, 39] width 80 height 14
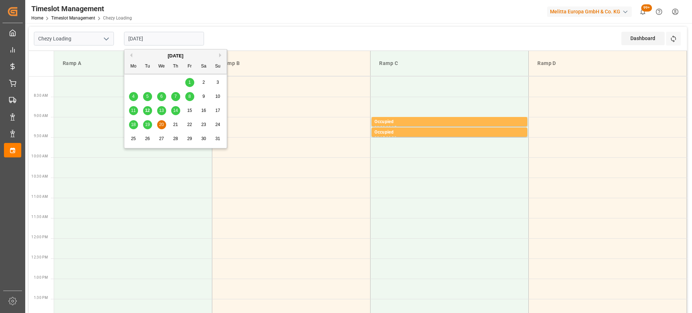
click at [161, 125] on span "20" at bounding box center [161, 124] width 5 height 5
click at [171, 39] on input "[DATE]" at bounding box center [164, 39] width 80 height 14
click at [149, 124] on span "19" at bounding box center [147, 124] width 5 height 5
type input "[DATE]"
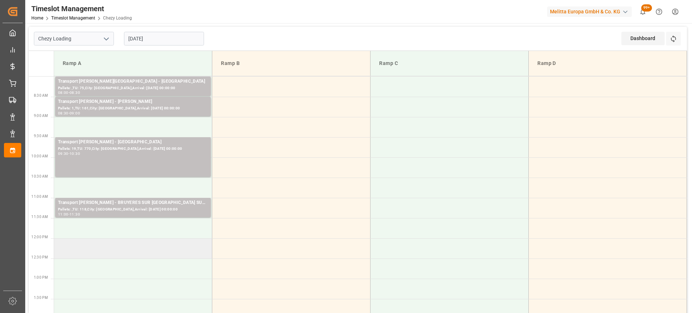
click at [140, 252] on td at bounding box center [133, 248] width 158 height 20
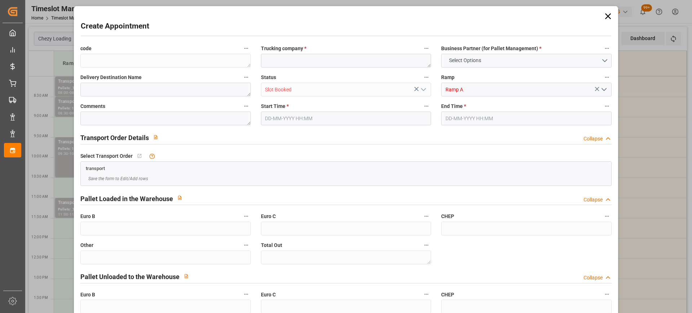
type input "0"
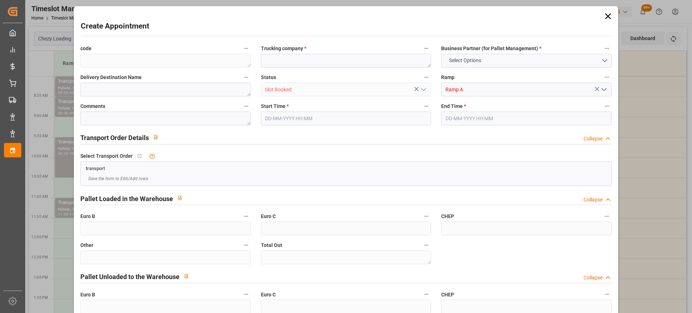
type input "0"
type input "19-08-2025 12:00"
type input "19-08-2025 12:15"
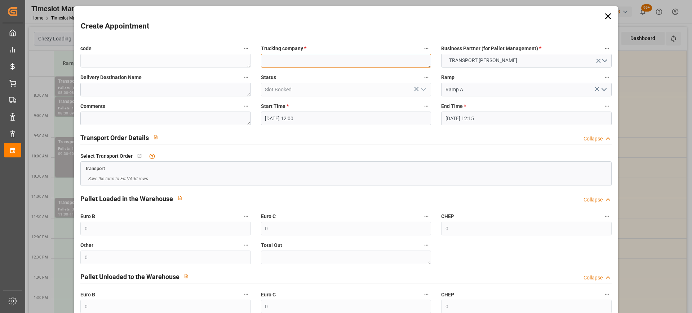
paste textarea "LOMME"
type textarea "LOMME"
click at [501, 122] on input "19-08-2025 12:15" at bounding box center [526, 118] width 170 height 14
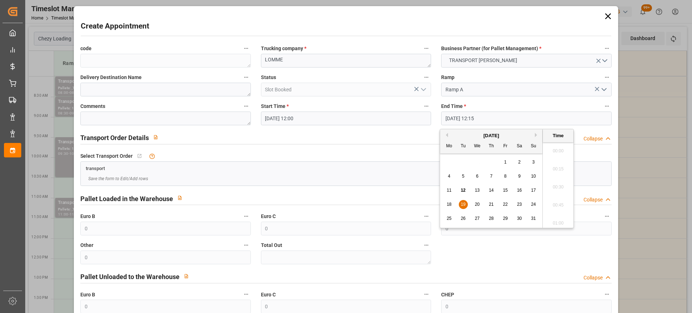
scroll to position [850, 0]
click at [464, 204] on span "19" at bounding box center [463, 204] width 5 height 5
drag, startPoint x: 548, startPoint y: 202, endPoint x: 559, endPoint y: 203, distance: 10.2
click at [550, 202] on li "12:30" at bounding box center [558, 203] width 31 height 18
type input "19-08-2025 12:30"
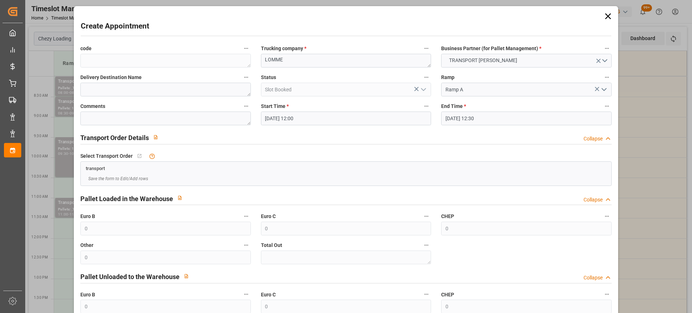
scroll to position [71, 0]
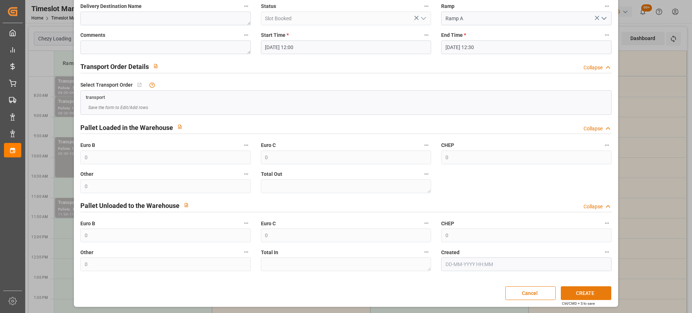
click at [584, 294] on button "CREATE" at bounding box center [586, 293] width 50 height 14
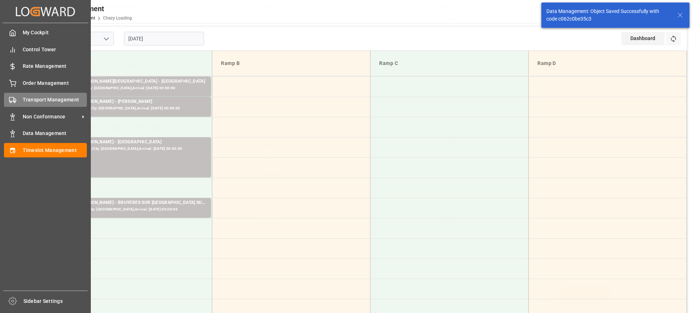
click at [16, 98] on icon at bounding box center [12, 99] width 7 height 7
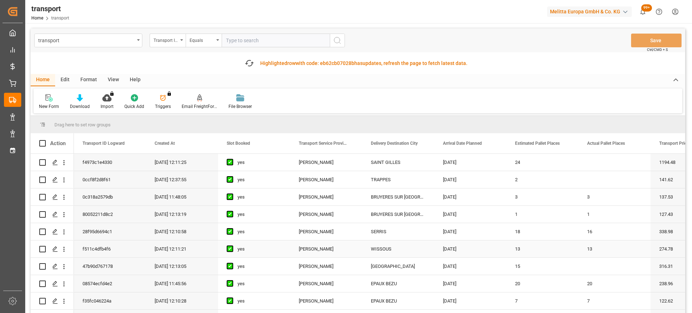
scroll to position [108, 0]
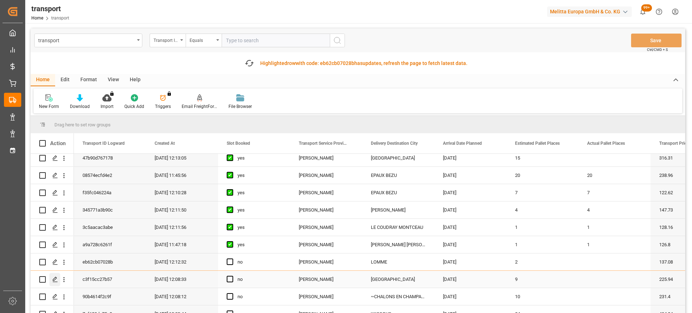
click at [55, 278] on polygon "Press SPACE to select this row." at bounding box center [55, 279] width 4 height 4
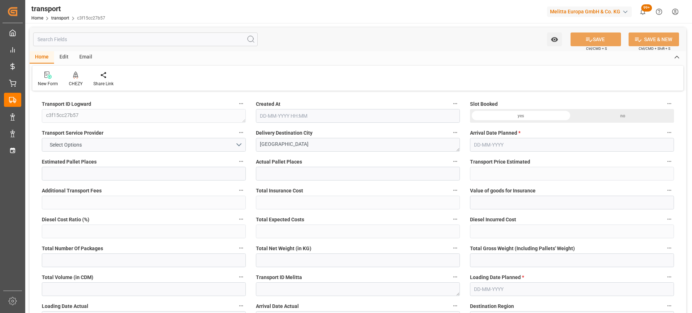
type input "9"
type input "225.94"
type input "0"
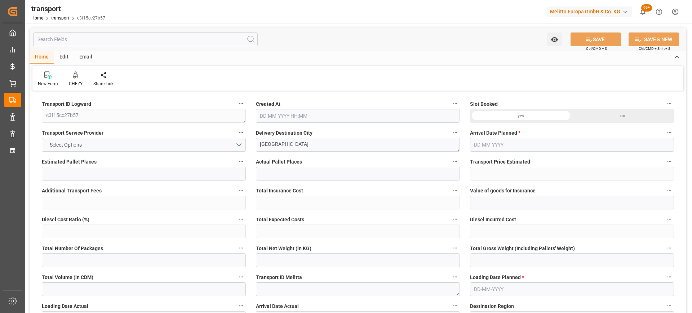
type input "216.7894"
type input "-9.1506"
type input "0"
type input "1757.004"
type input "2715.456"
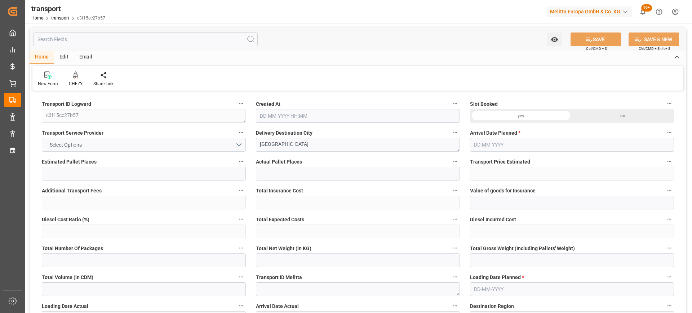
type input "6495.14"
type input "80"
type input "0"
type input "534"
type input "26"
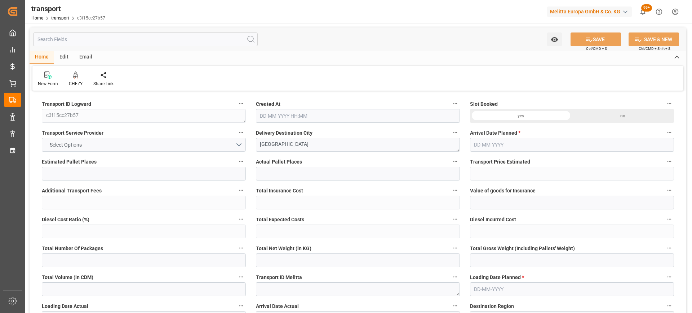
type input "101"
type input "2117.456"
type input "0"
type input "4710.8598"
type input "0"
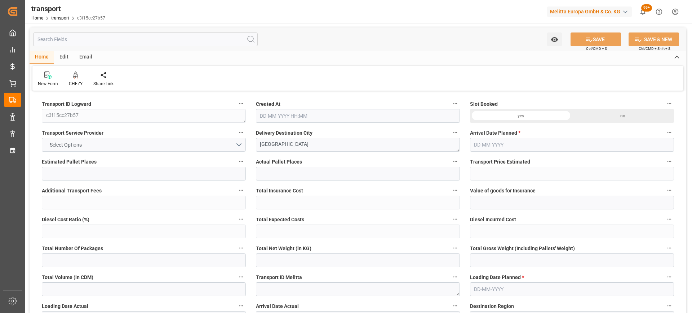
type input "0"
type input "21"
type input "35"
type input "12-08-2025 12:08"
type input "[DATE]"
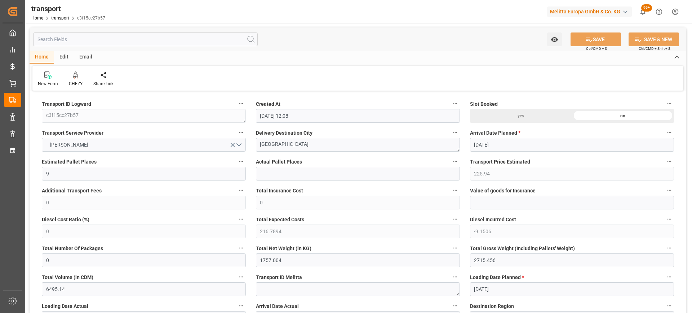
type input "[DATE]"
drag, startPoint x: 215, startPoint y: 148, endPoint x: 243, endPoint y: 149, distance: 28.1
click at [71, 73] on div at bounding box center [76, 75] width 14 height 8
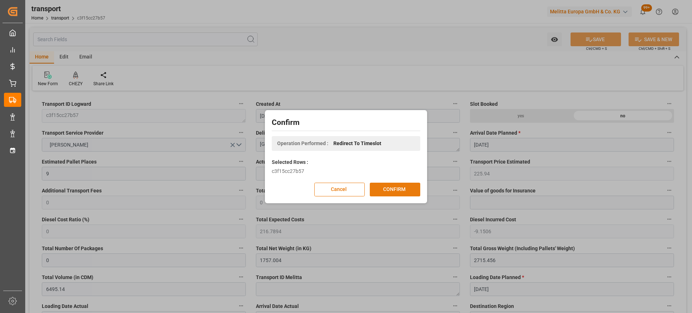
click at [383, 188] on button "CONFIRM" at bounding box center [395, 189] width 50 height 14
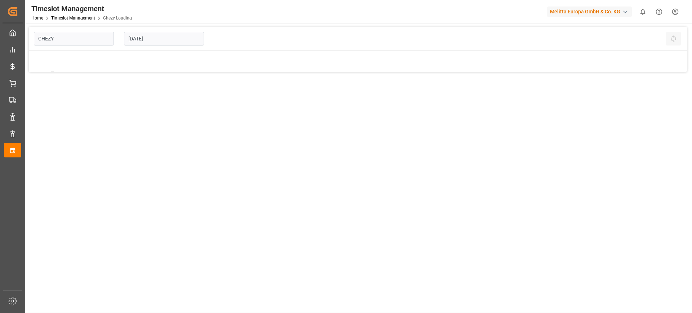
type input "Chezy Loading"
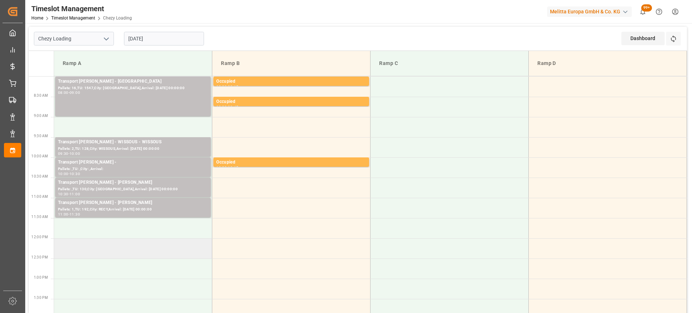
click at [159, 246] on td at bounding box center [133, 248] width 158 height 20
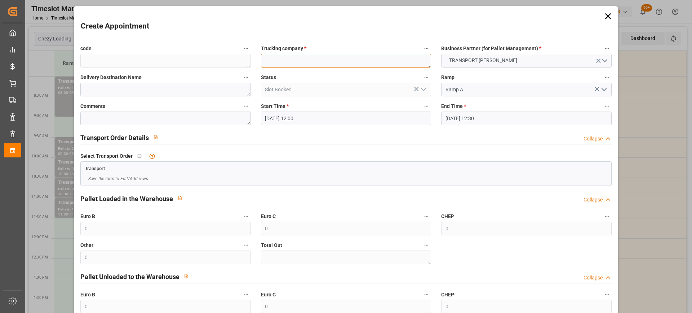
paste textarea "[GEOGRAPHIC_DATA]"
type textarea "[GEOGRAPHIC_DATA]"
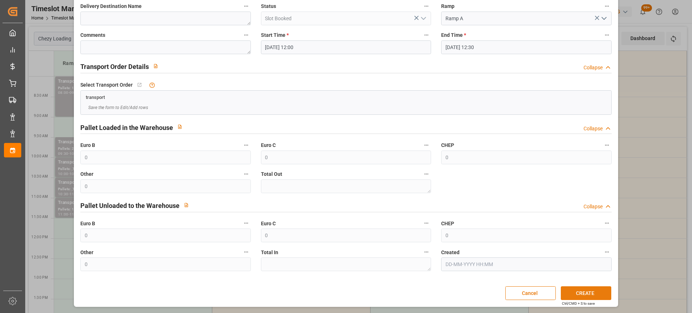
click at [595, 288] on button "CREATE" at bounding box center [586, 293] width 50 height 14
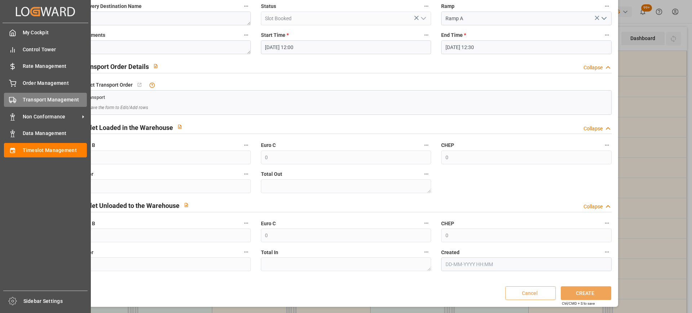
click at [16, 98] on icon at bounding box center [12, 99] width 7 height 7
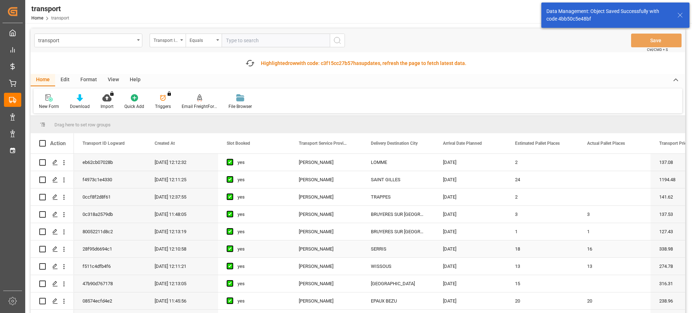
scroll to position [144, 0]
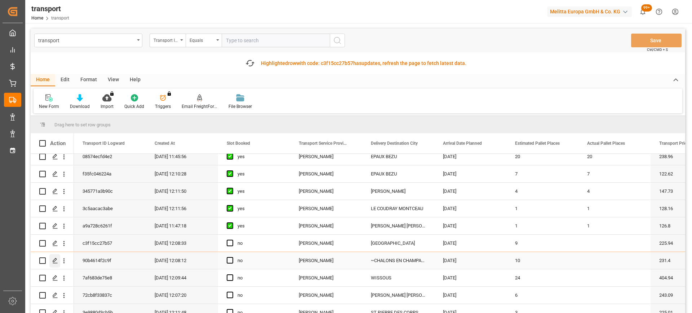
click at [53, 263] on icon "Press SPACE to select this row." at bounding box center [55, 260] width 6 height 6
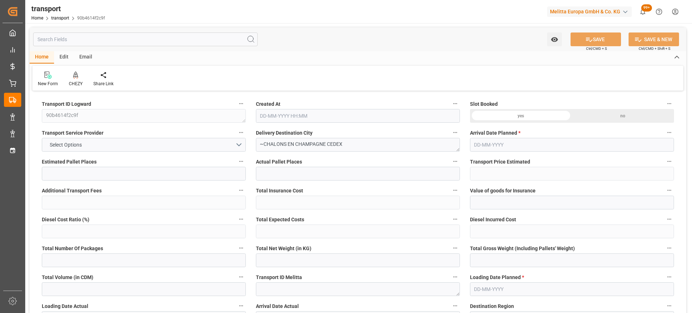
type input "10"
type input "231.4"
type input "0"
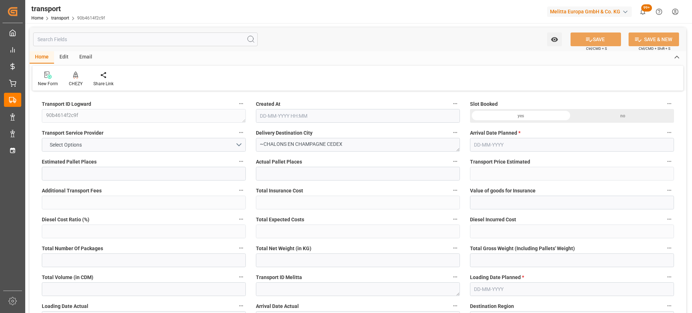
type input "222.0283"
type input "-9.3717"
type input "0"
type input "1589.654"
type input "2812.715"
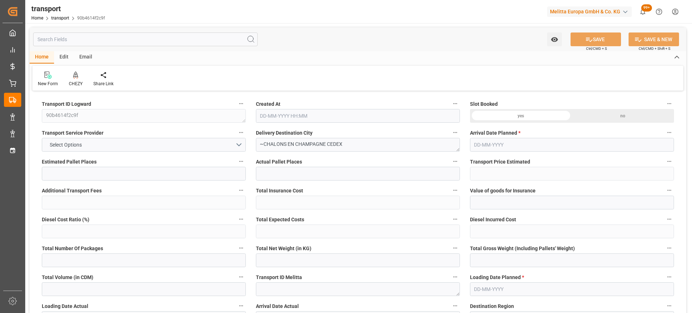
type input "7208.132"
type input "51"
type input "1"
type input "666"
type input "39"
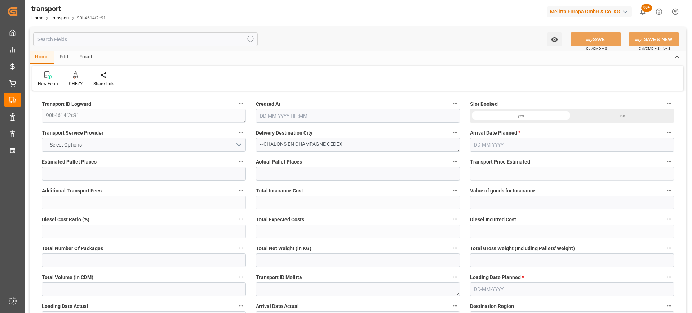
type input "101"
type input "1906.771"
type input "0"
type input "4710.8598"
type input "0"
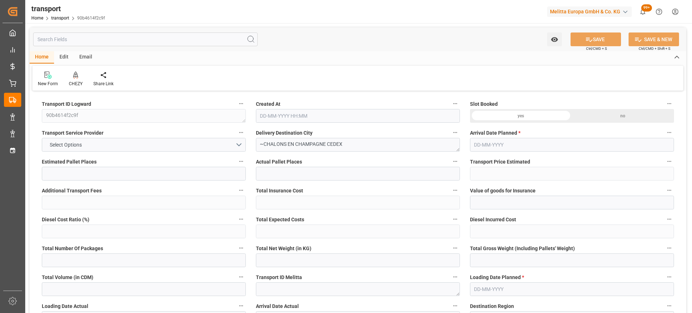
type input "0"
type input "21"
type input "35"
type input "12-08-2025 12:08"
type input "[DATE]"
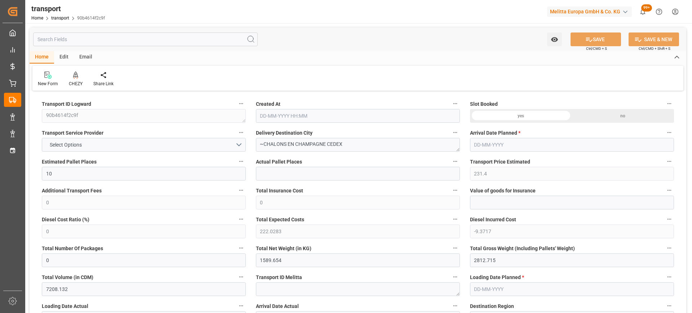
type input "[DATE]"
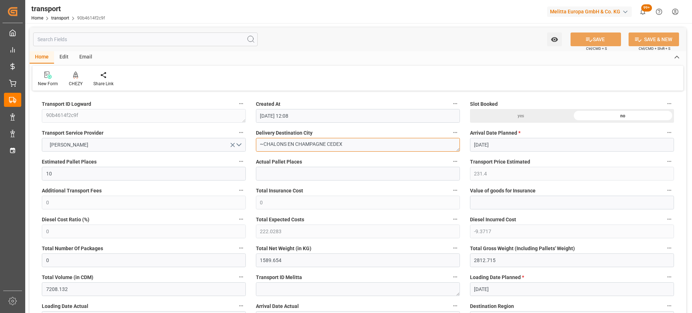
drag, startPoint x: 326, startPoint y: 144, endPoint x: 263, endPoint y: 149, distance: 63.3
click at [263, 149] on textarea "~CHALONS EN CHAMPAGNE CEDEX" at bounding box center [358, 145] width 204 height 14
click at [74, 75] on icon at bounding box center [75, 74] width 5 height 6
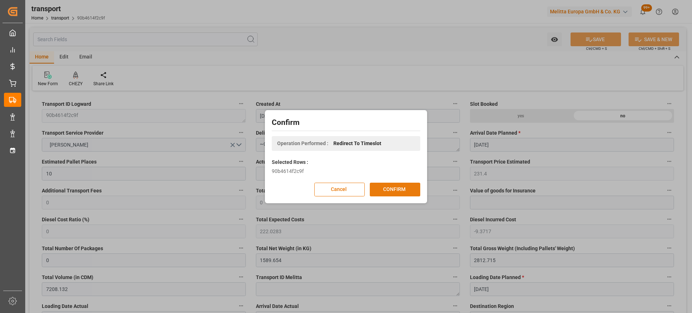
click at [401, 188] on button "CONFIRM" at bounding box center [395, 189] width 50 height 14
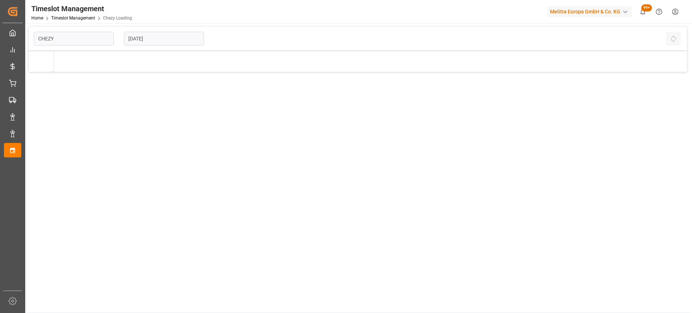
type input "Chezy Loading"
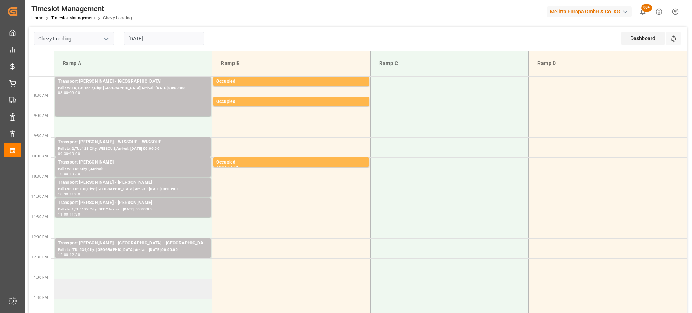
scroll to position [36, 0]
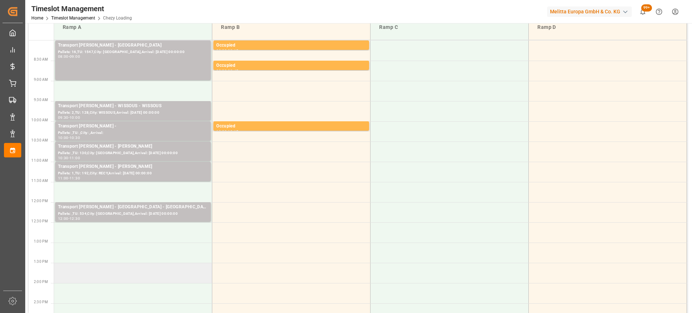
click at [155, 272] on td at bounding box center [133, 272] width 158 height 20
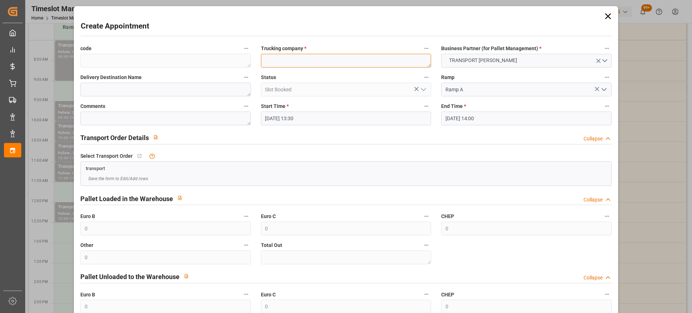
paste textarea "CHALONS EN CHAMPAGNE"
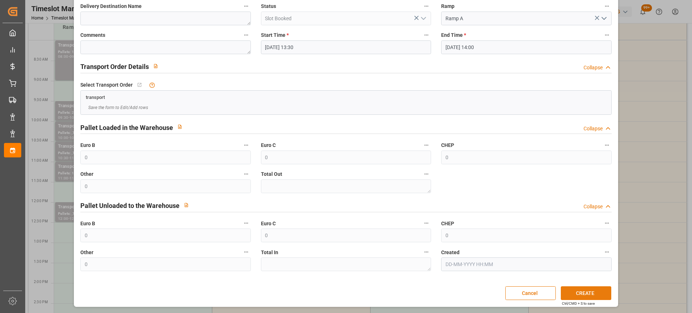
type textarea "CHALONS EN CHAMPAGNE"
drag, startPoint x: 581, startPoint y: 290, endPoint x: 564, endPoint y: 290, distance: 16.6
click at [580, 290] on button "CREATE" at bounding box center [586, 293] width 50 height 14
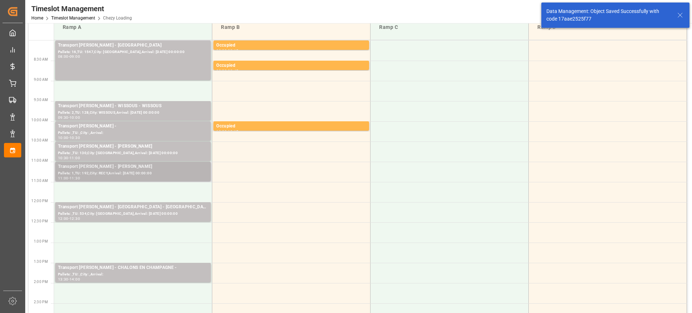
click at [161, 169] on div "Transport [PERSON_NAME] - [PERSON_NAME]" at bounding box center [133, 166] width 150 height 7
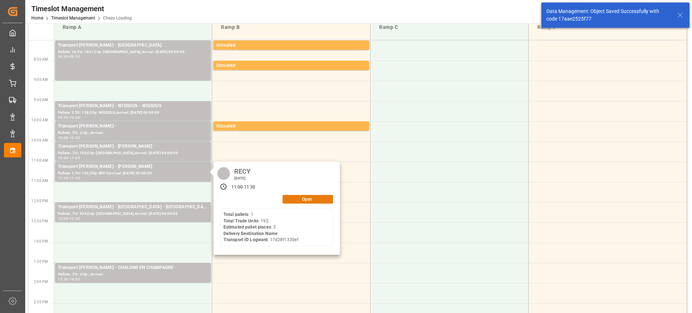
click at [312, 197] on button "Open" at bounding box center [308, 199] width 50 height 9
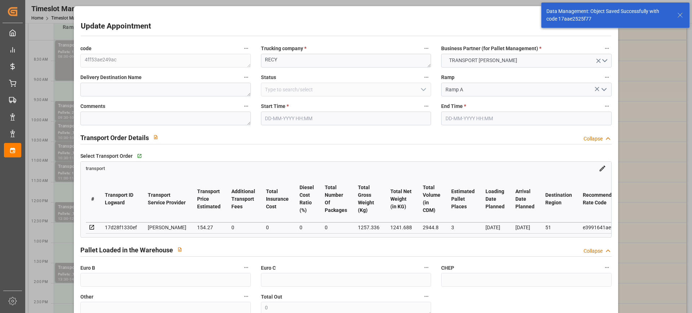
type input "[DATE] 11:00"
type input "[DATE] 11:30"
type input "[DATE] 14:34"
type input "[DATE] 12:36"
type input "[DATE]"
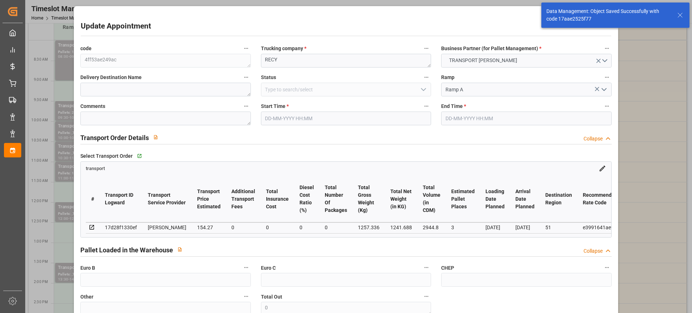
type input "[DATE]"
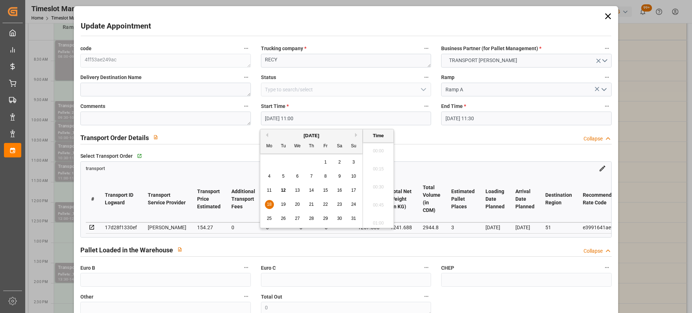
click at [310, 117] on input "[DATE] 11:00" at bounding box center [346, 118] width 170 height 14
click at [269, 202] on span "18" at bounding box center [269, 204] width 5 height 5
click at [380, 176] on li "13:00" at bounding box center [378, 179] width 31 height 18
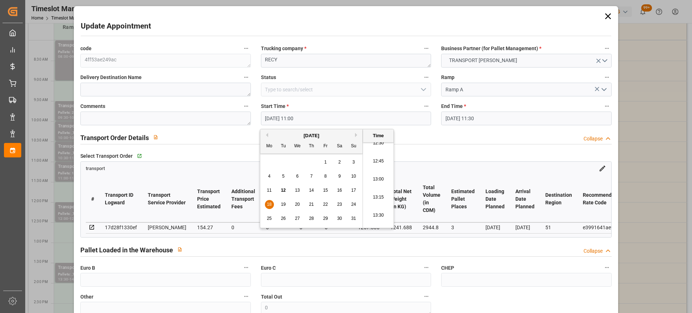
type input "[DATE] 13:00"
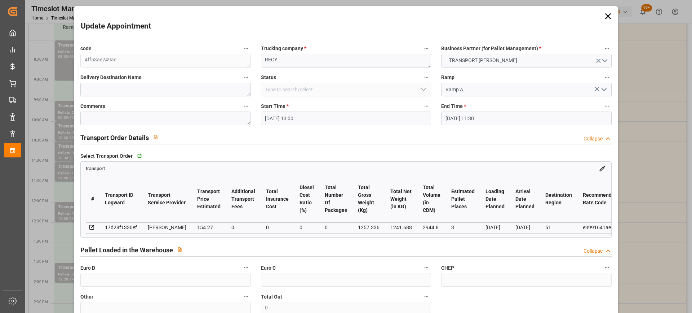
click at [517, 119] on input "[DATE] 11:30" at bounding box center [526, 118] width 170 height 14
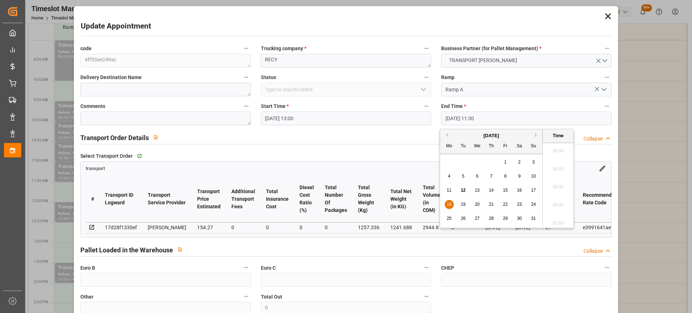
scroll to position [796, 0]
click at [450, 204] on span "18" at bounding box center [449, 204] width 5 height 5
click at [563, 184] on li "13:30" at bounding box center [558, 179] width 31 height 18
type input "[DATE] 13:30"
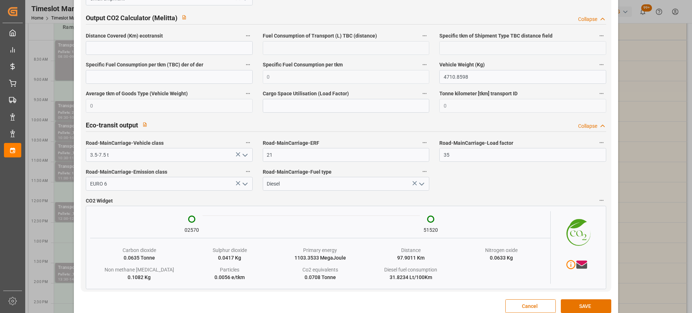
scroll to position [1208, 0]
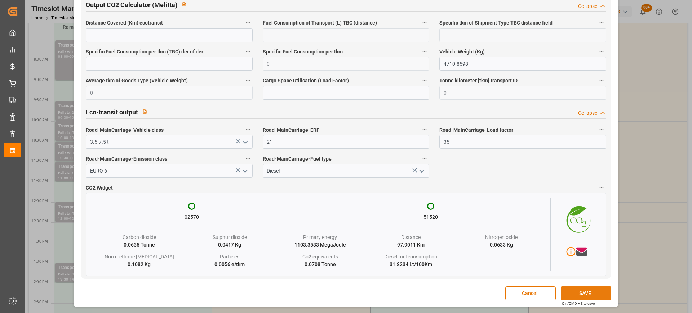
click at [585, 293] on button "SAVE" at bounding box center [586, 293] width 50 height 14
